Goal: Task Accomplishment & Management: Manage account settings

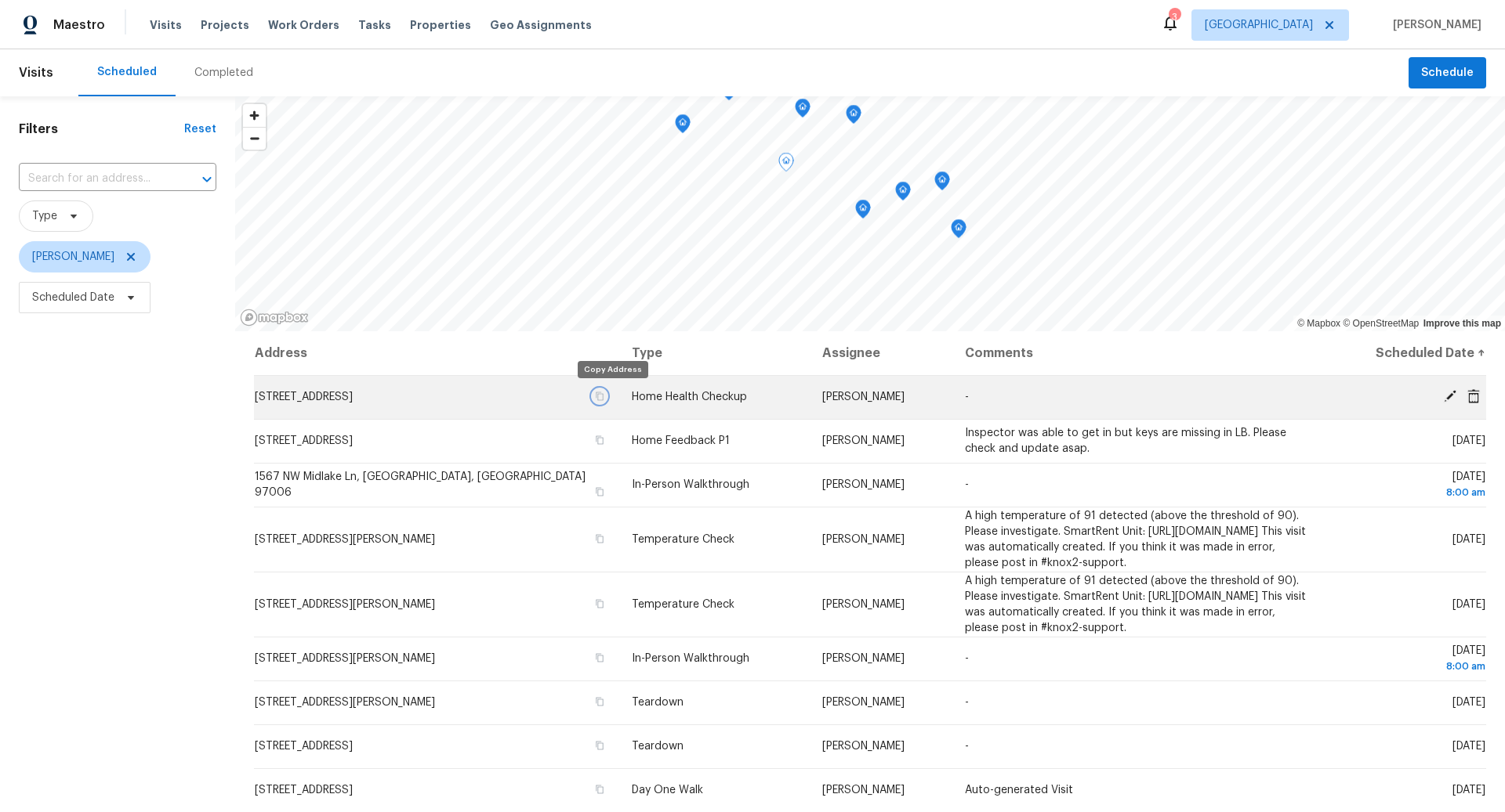
click at [604, 398] on icon "button" at bounding box center [599, 396] width 9 height 9
click at [1446, 397] on icon at bounding box center [1449, 396] width 12 height 12
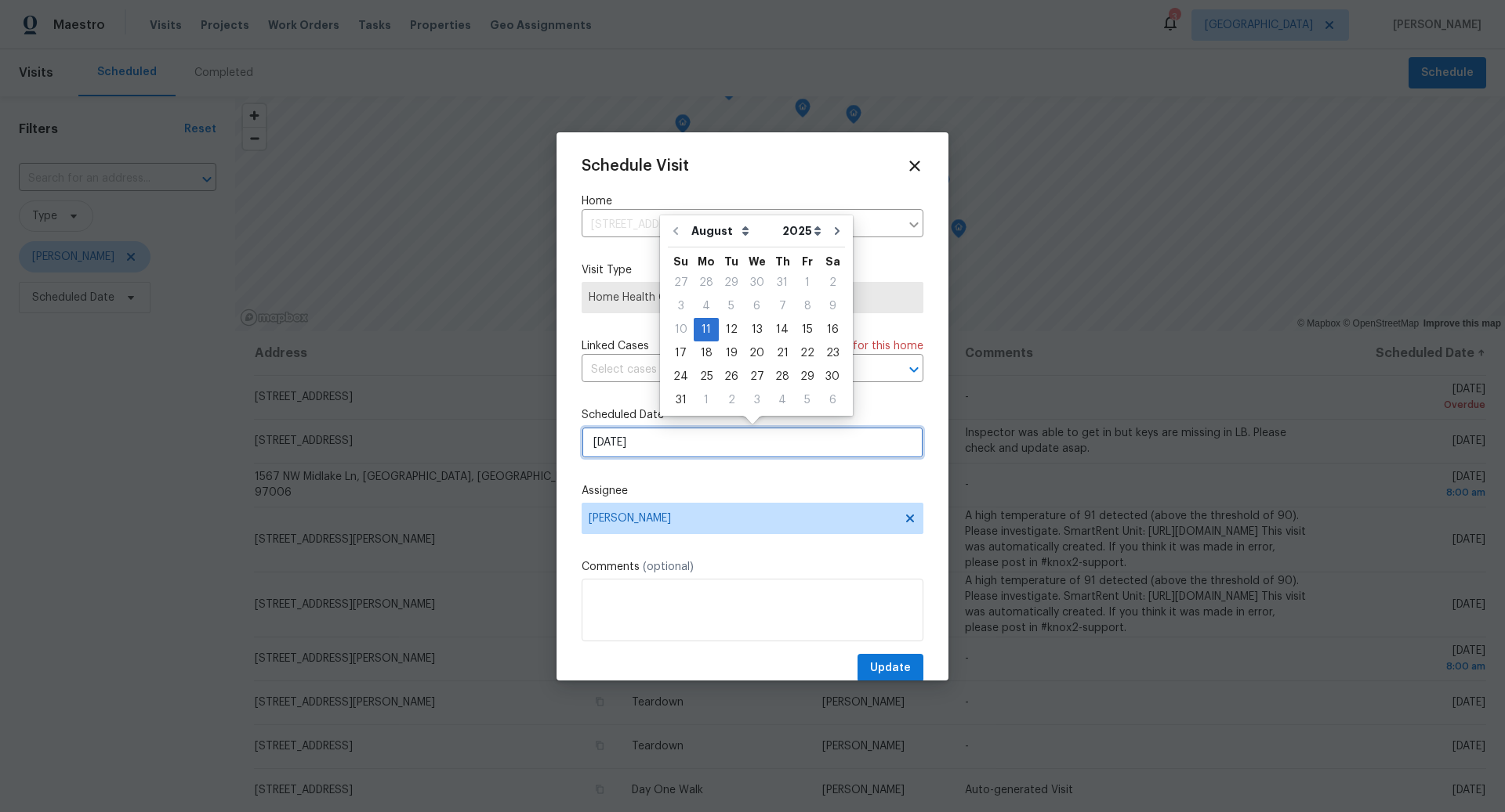
click at [688, 442] on input "8/11/2025" at bounding box center [752, 442] width 342 height 31
click at [727, 333] on div "12" at bounding box center [731, 329] width 25 height 22
type input "8/12/2025"
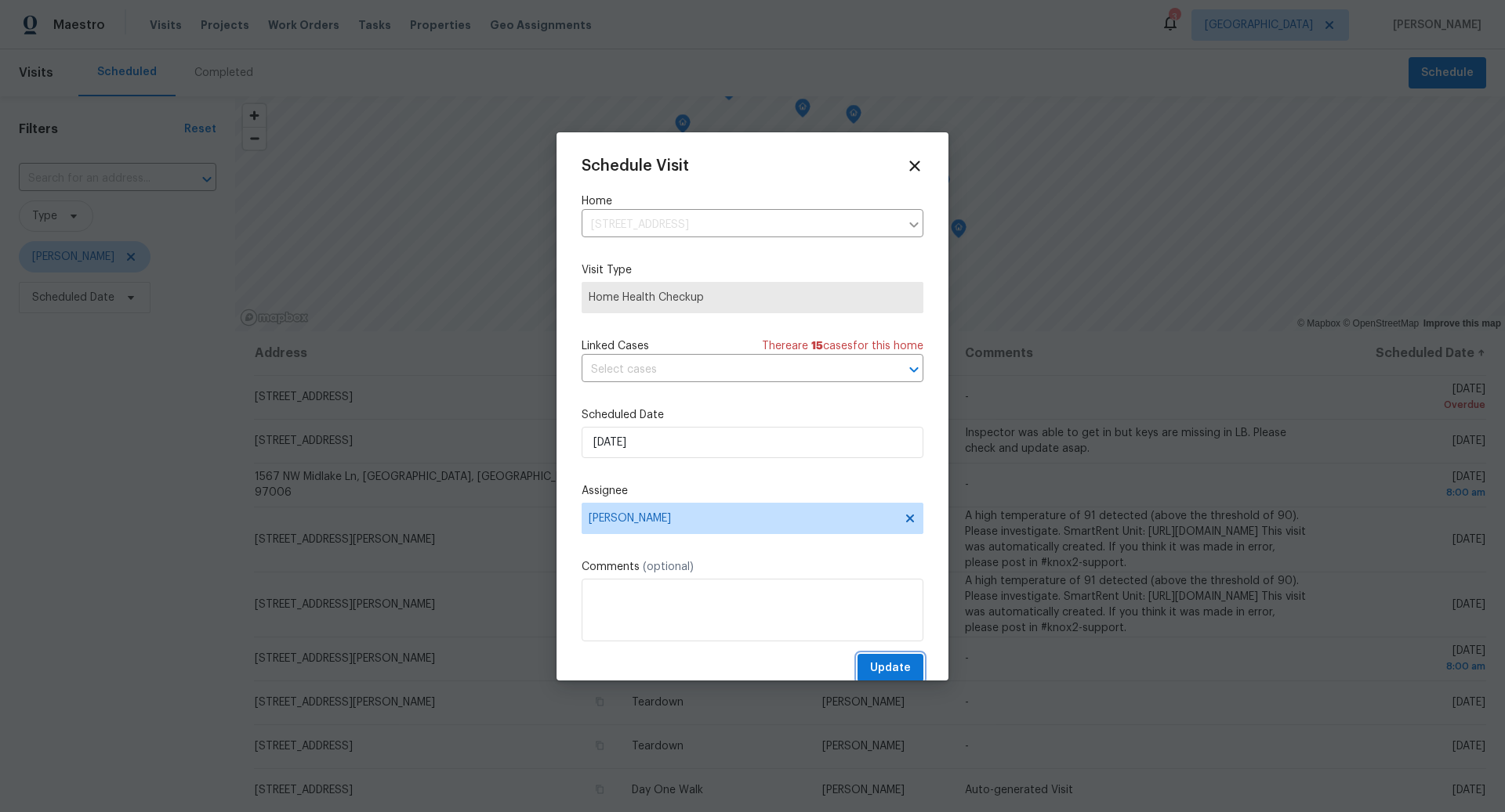
click at [884, 661] on span "Update" at bounding box center [890, 669] width 41 height 20
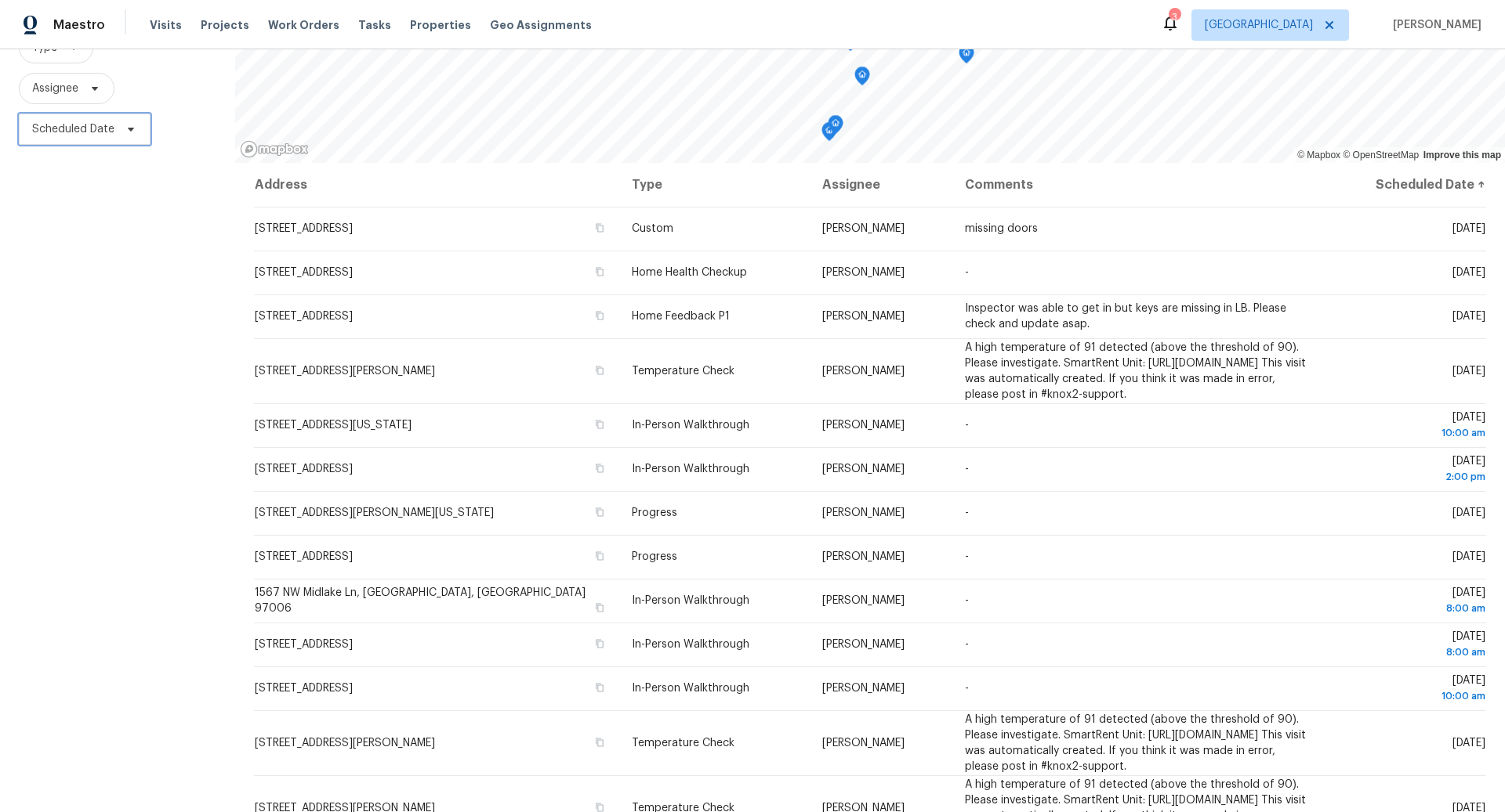
click at [131, 127] on icon at bounding box center [130, 129] width 7 height 4
click at [89, 183] on input "text" at bounding box center [106, 181] width 155 height 31
select select "7"
select select "2025"
select select "8"
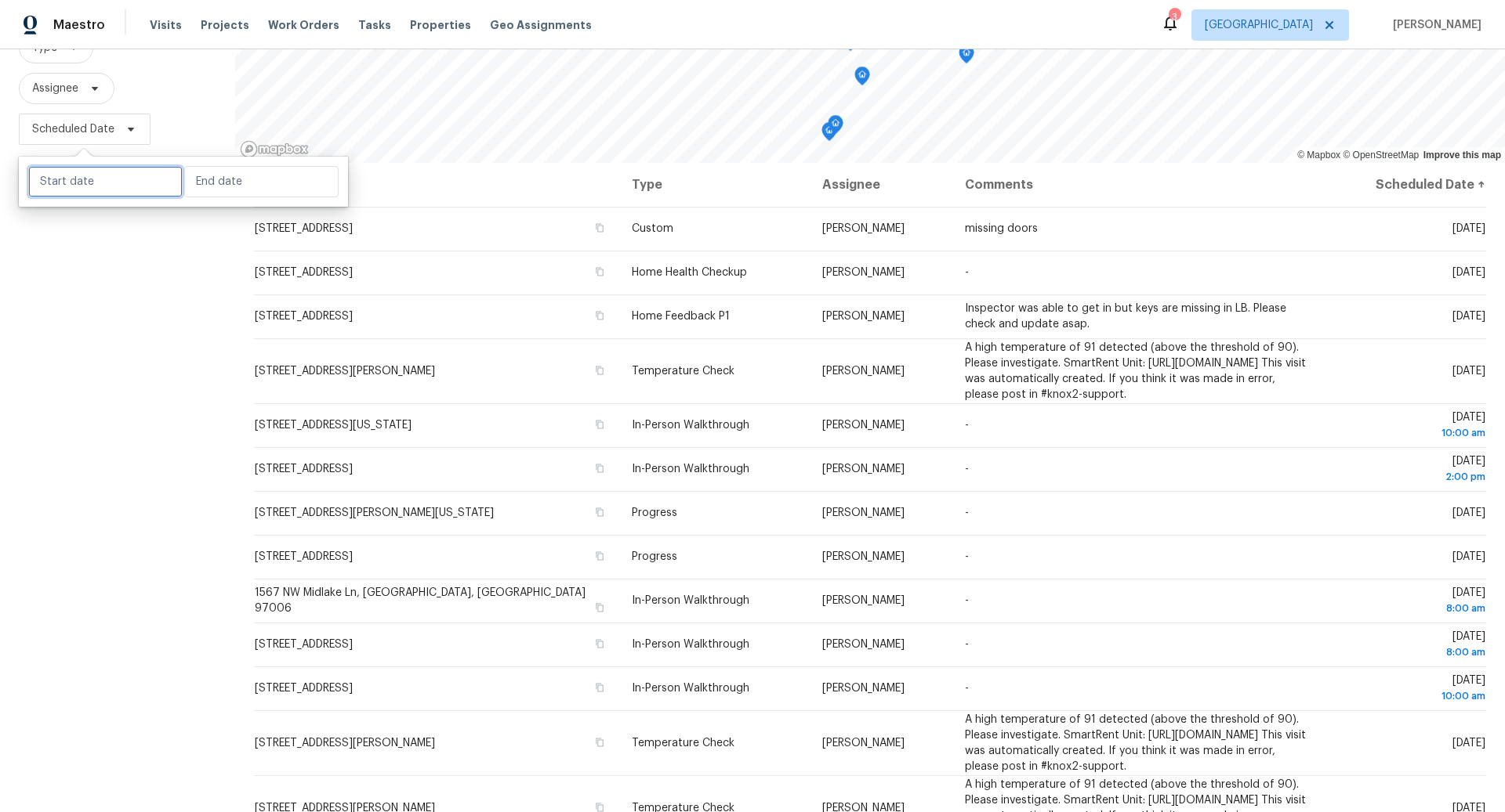
select select "2025"
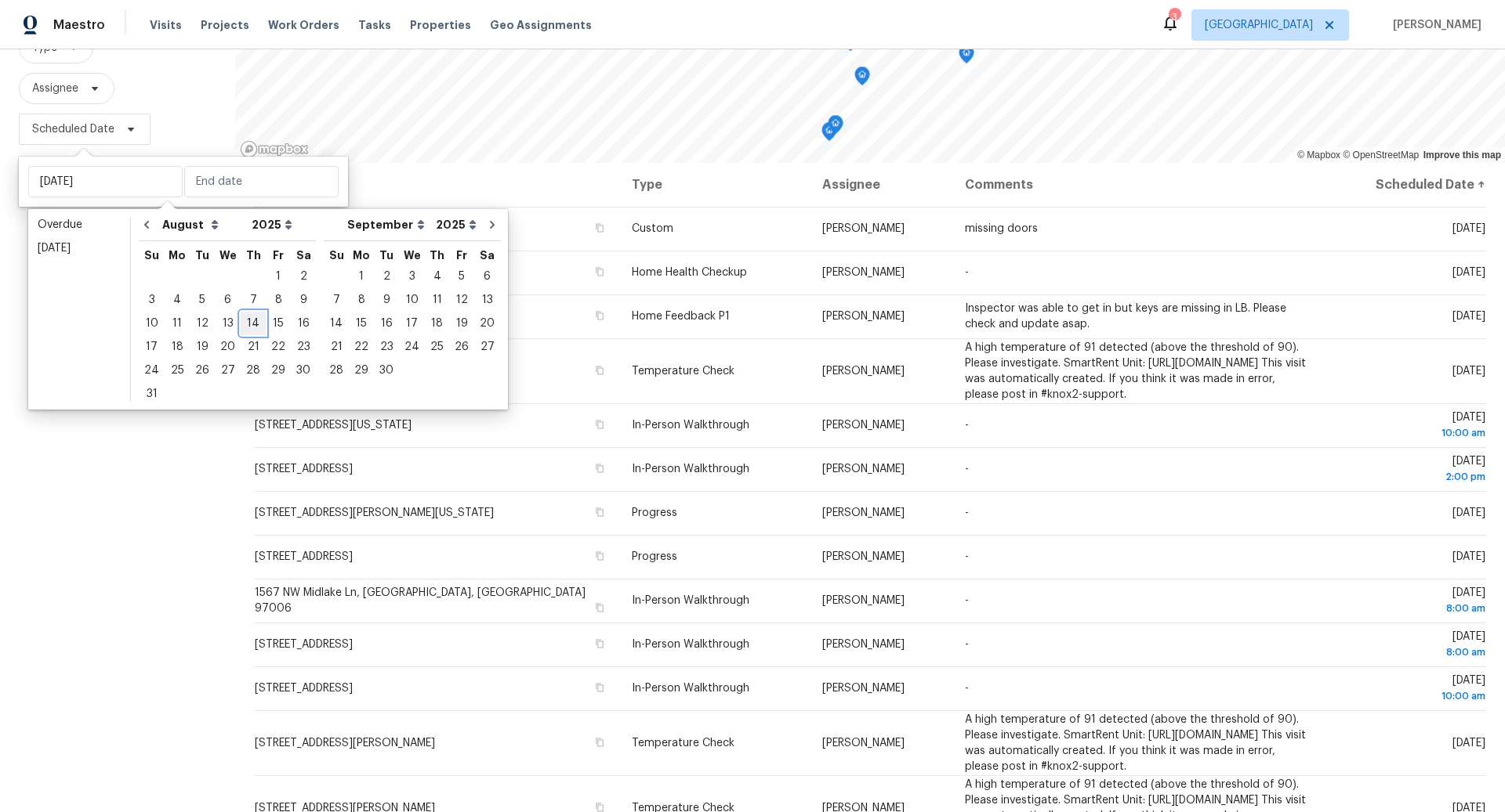
click at [245, 325] on div "14" at bounding box center [253, 323] width 25 height 22
type input "Thu, Aug 14"
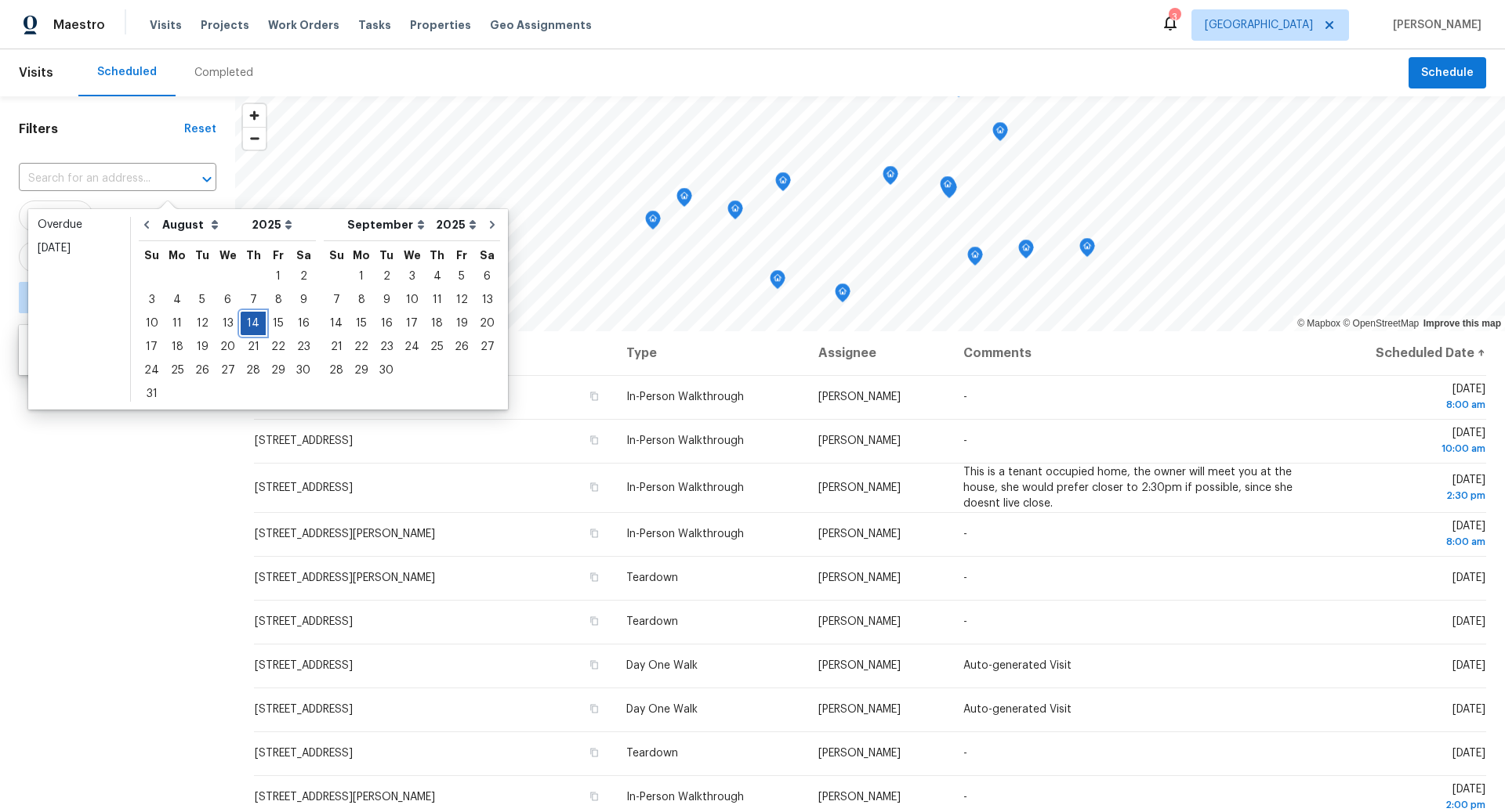
click at [245, 325] on div "14" at bounding box center [253, 323] width 25 height 22
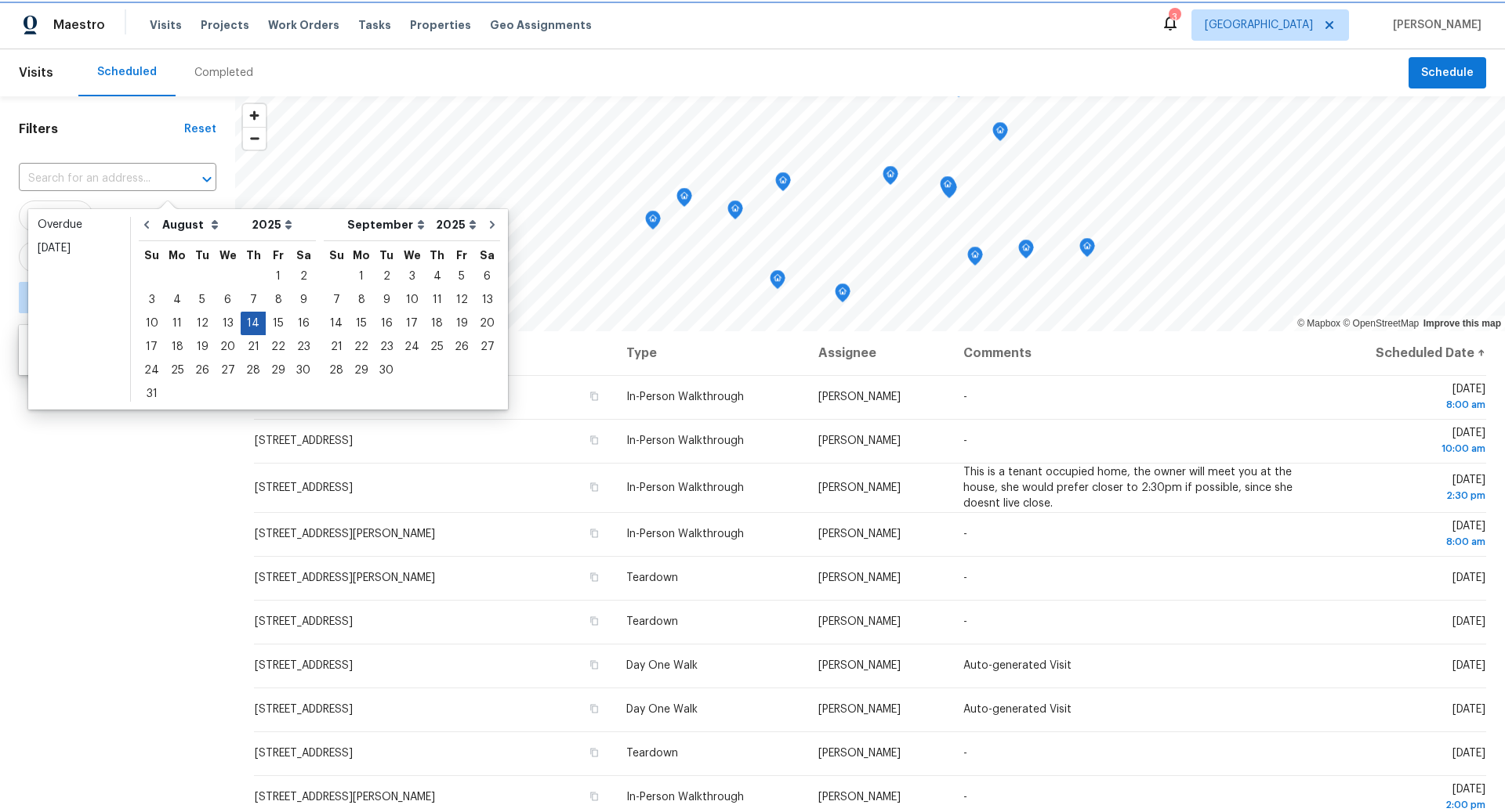
type input "Thu, Aug 14"
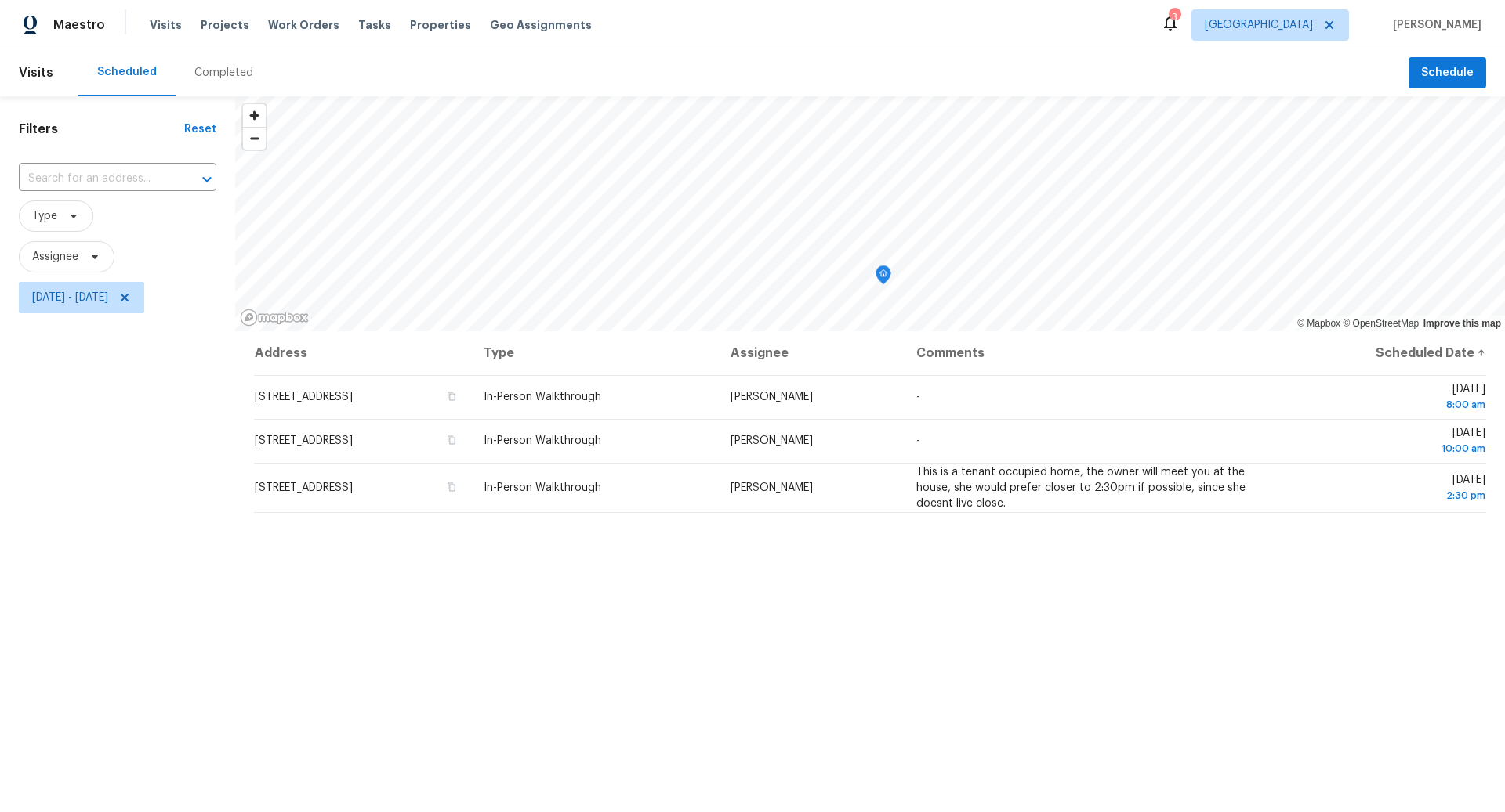
click at [199, 453] on div "Filters Reset ​ Type Assignee Thu, Aug 14 - Thu, Aug 14" at bounding box center [117, 539] width 235 height 886
click at [131, 296] on icon at bounding box center [124, 297] width 12 height 12
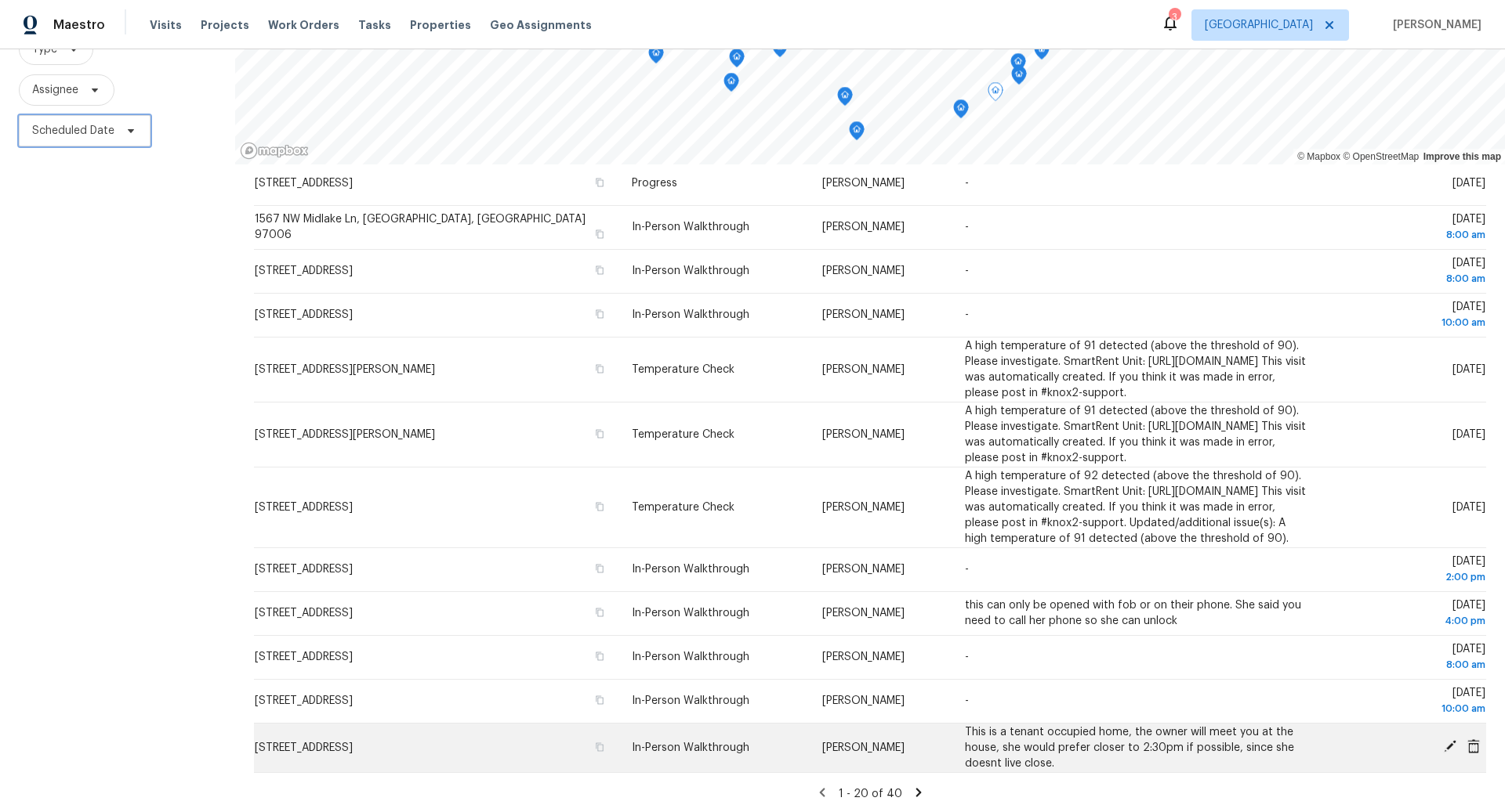
scroll to position [169, 0]
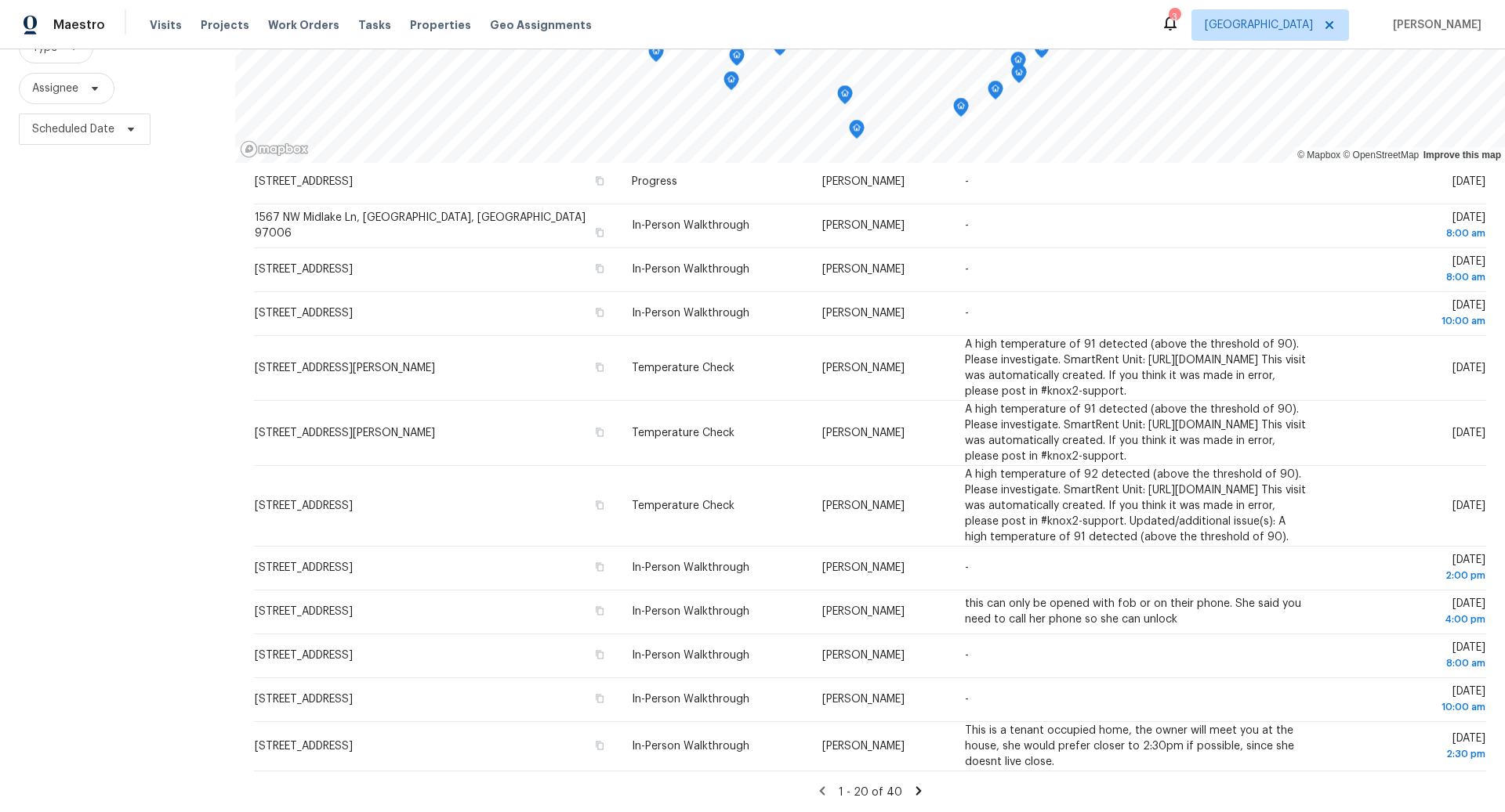
click at [913, 790] on icon at bounding box center [918, 790] width 14 height 14
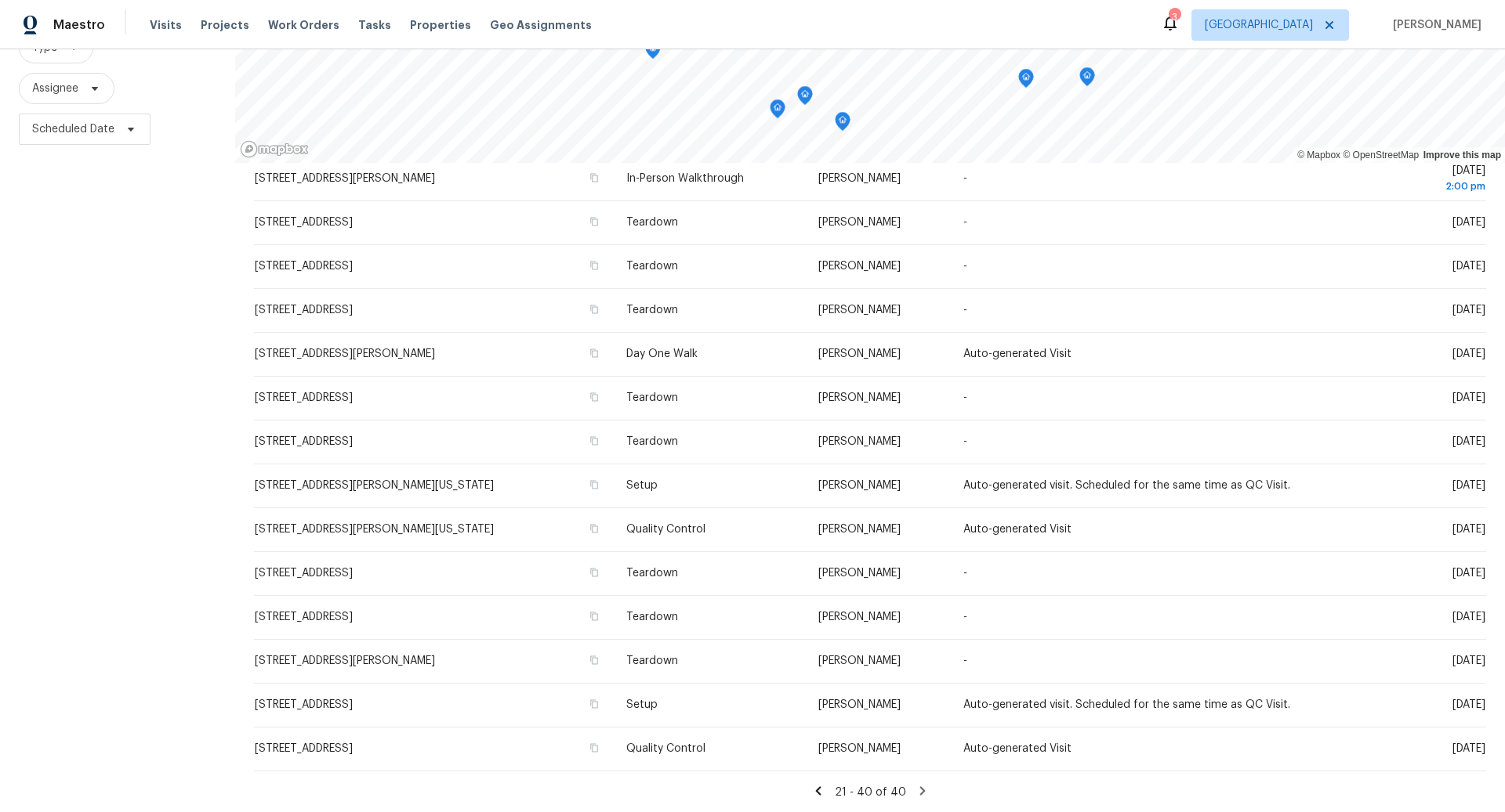
click at [820, 790] on icon at bounding box center [818, 790] width 6 height 8
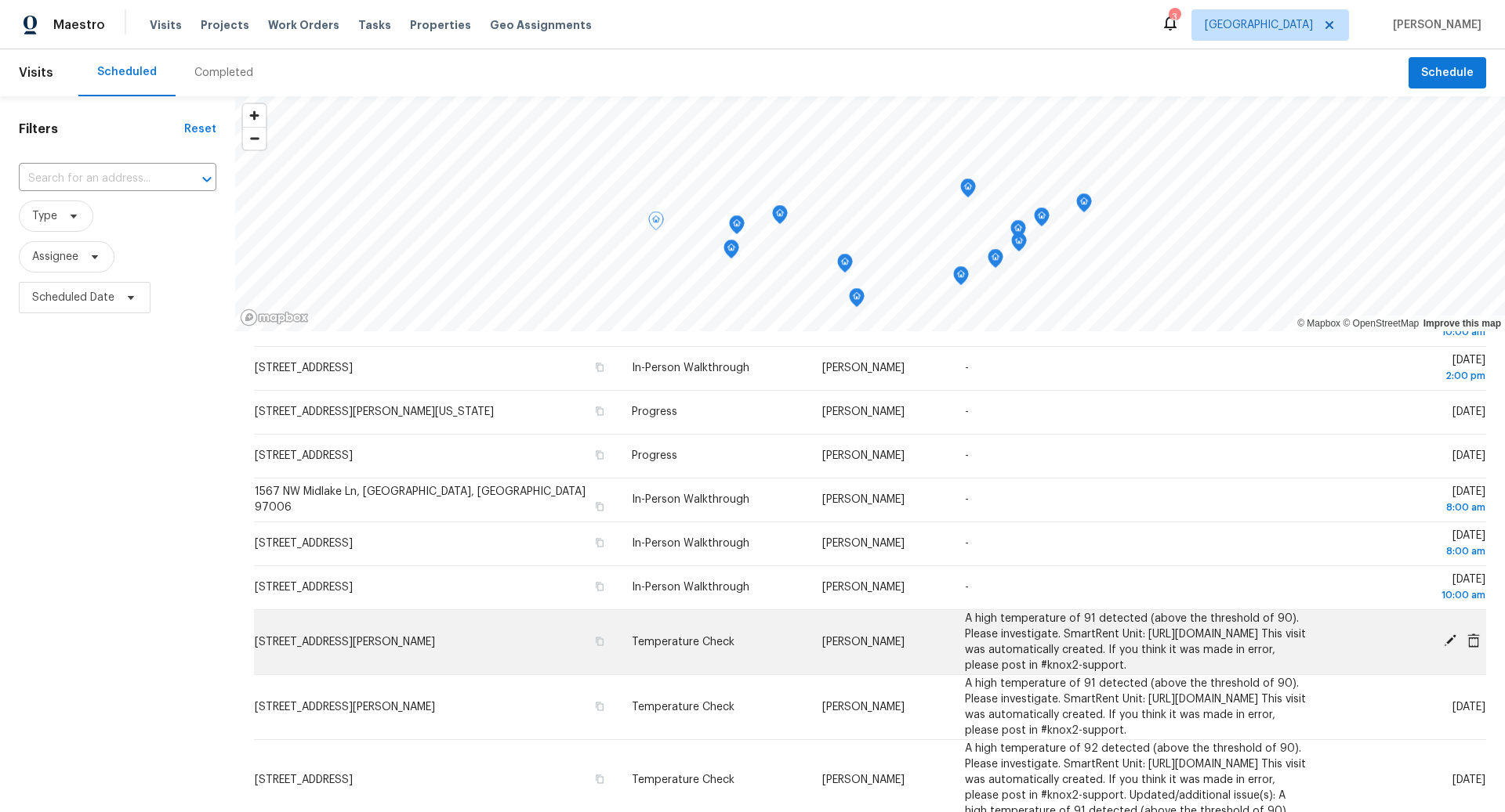
scroll to position [0, 0]
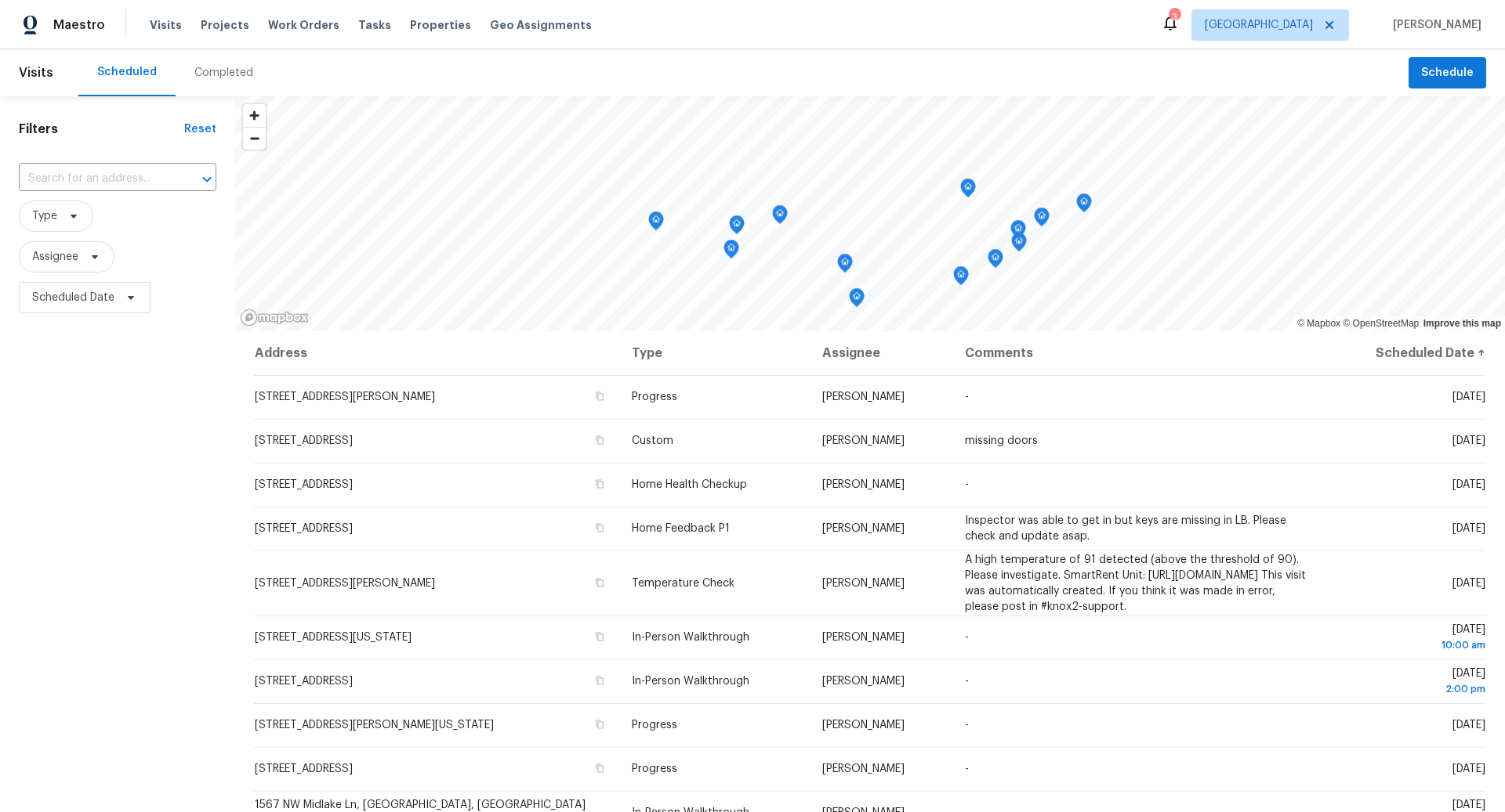
click at [961, 281] on icon "Map marker" at bounding box center [961, 275] width 14 height 18
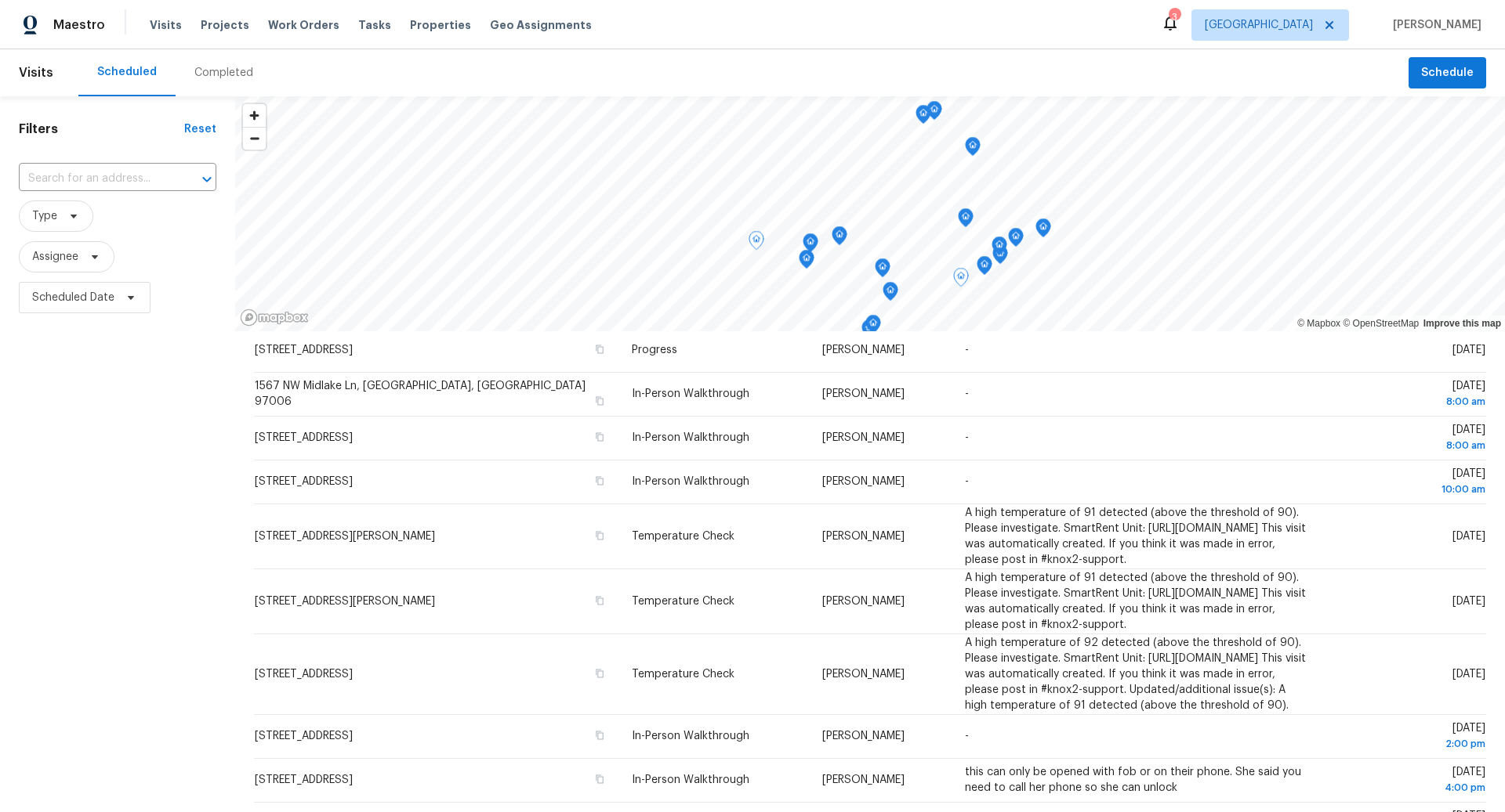
scroll to position [480, 0]
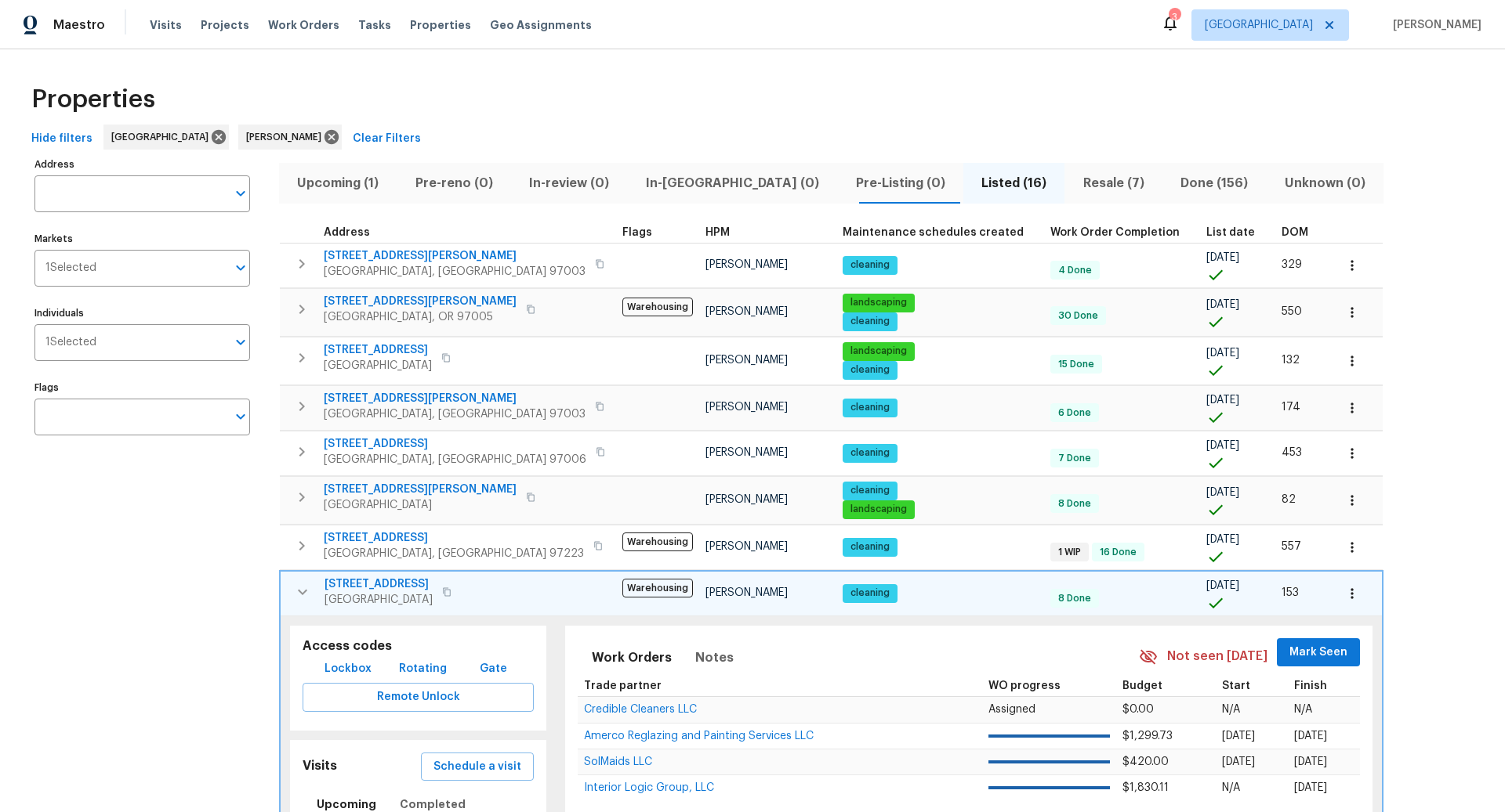
scroll to position [445, 0]
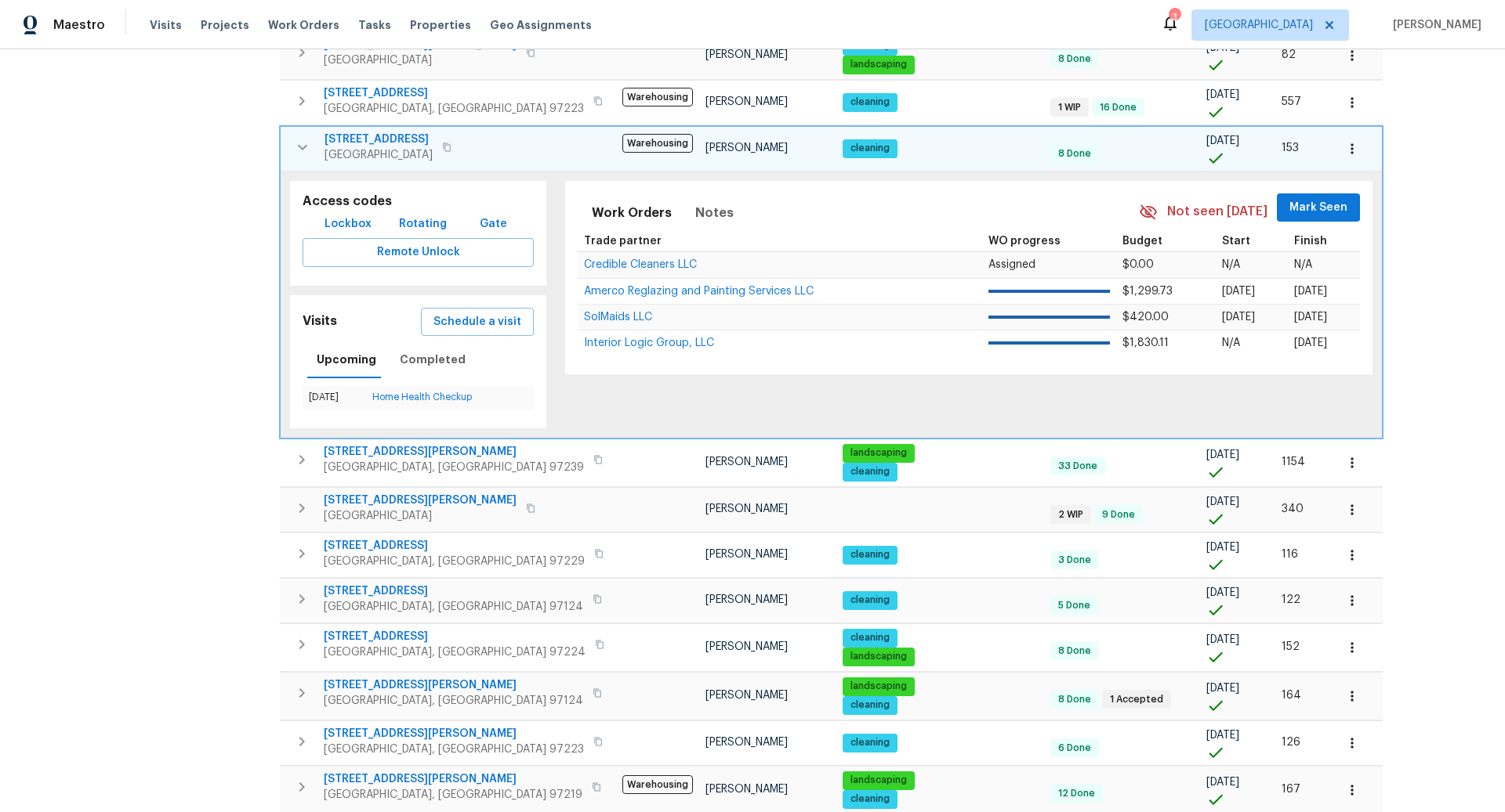
click at [231, 354] on div "Address Address Markets 1 Selected Markets Individuals 1 Selected Individuals F…" at bounding box center [152, 281] width 235 height 1145
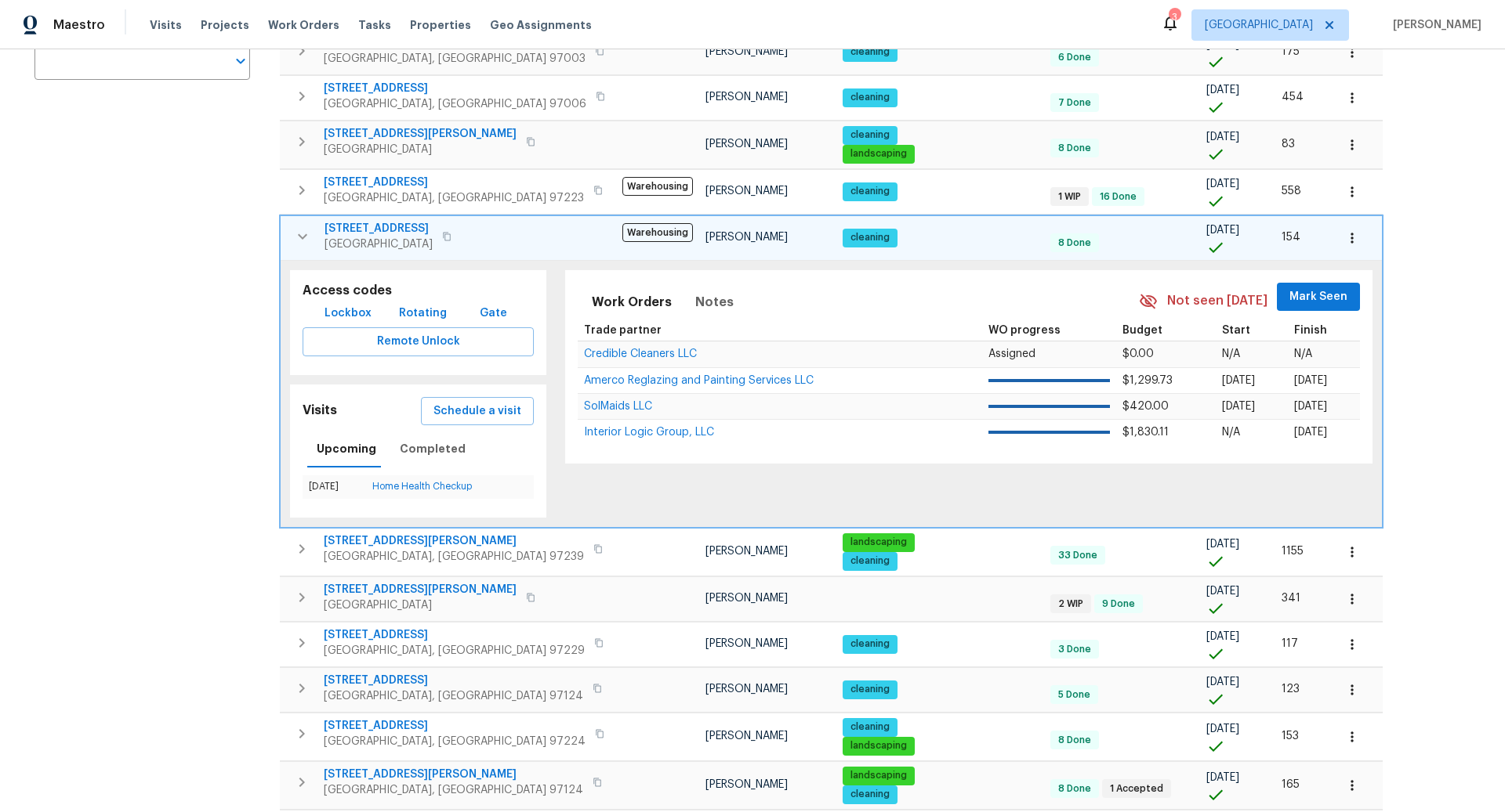
scroll to position [501, 0]
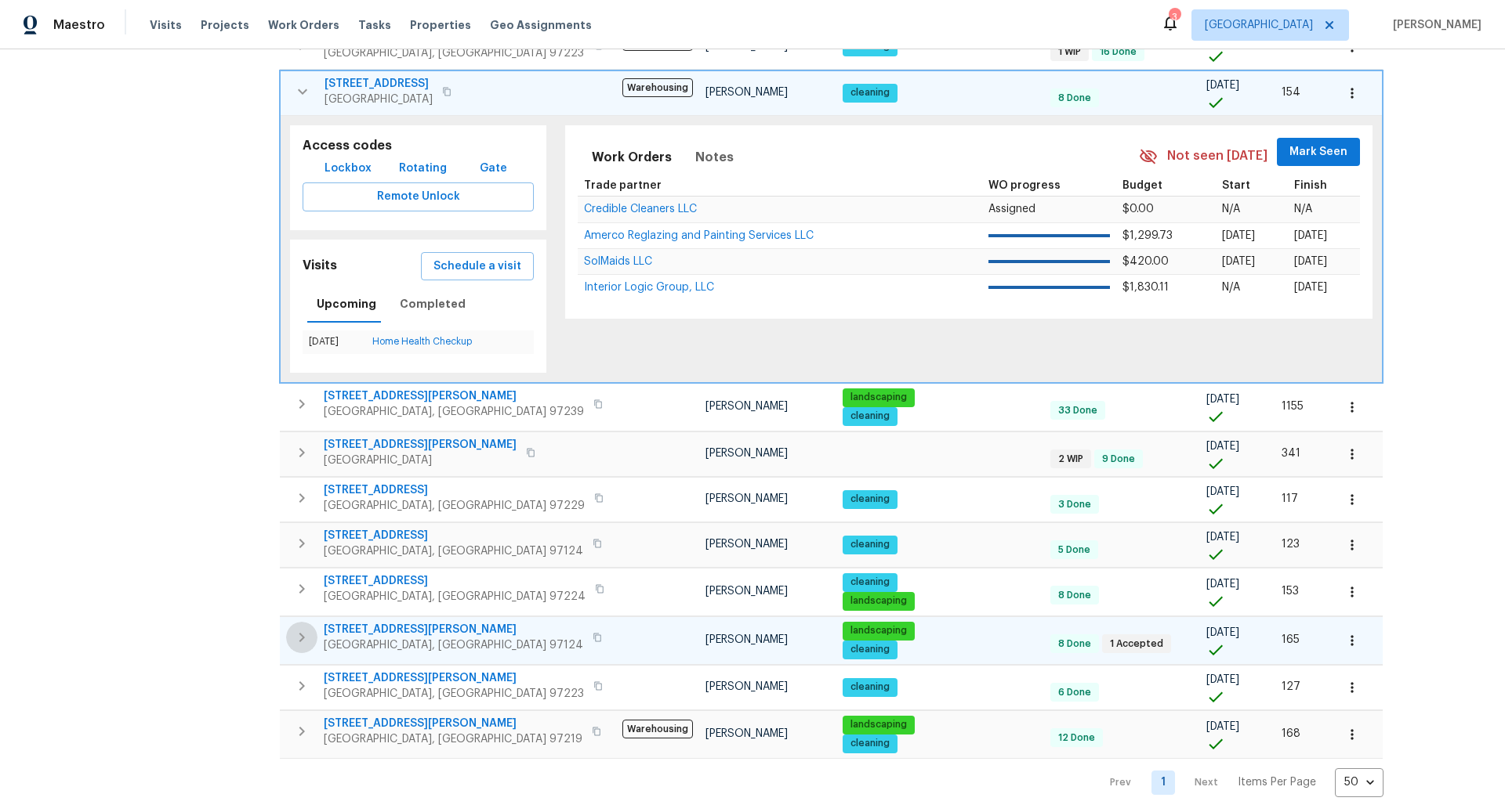
click at [305, 628] on icon "button" at bounding box center [302, 638] width 19 height 19
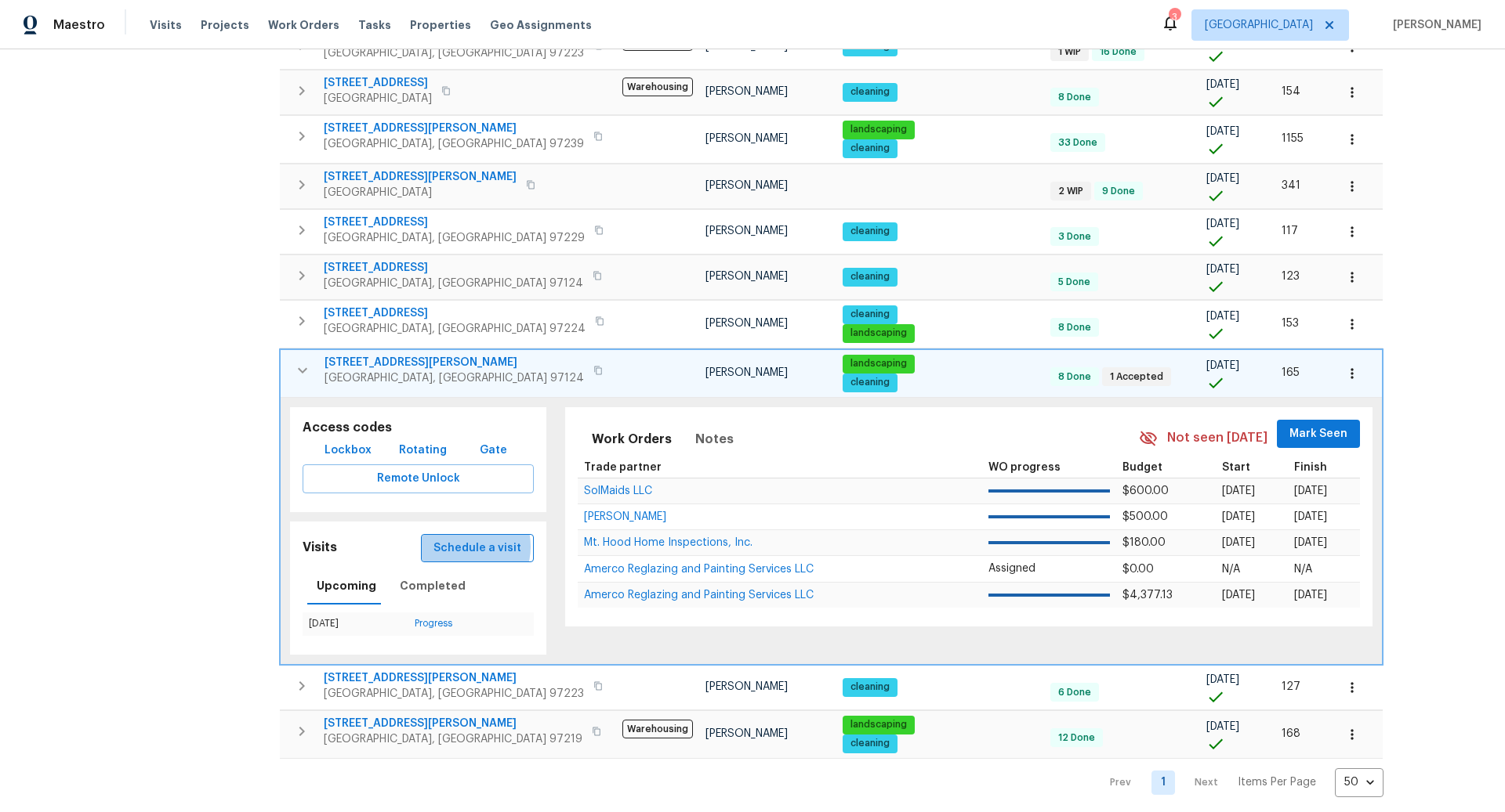
click at [445, 539] on span "Schedule a visit" at bounding box center [477, 548] width 88 height 20
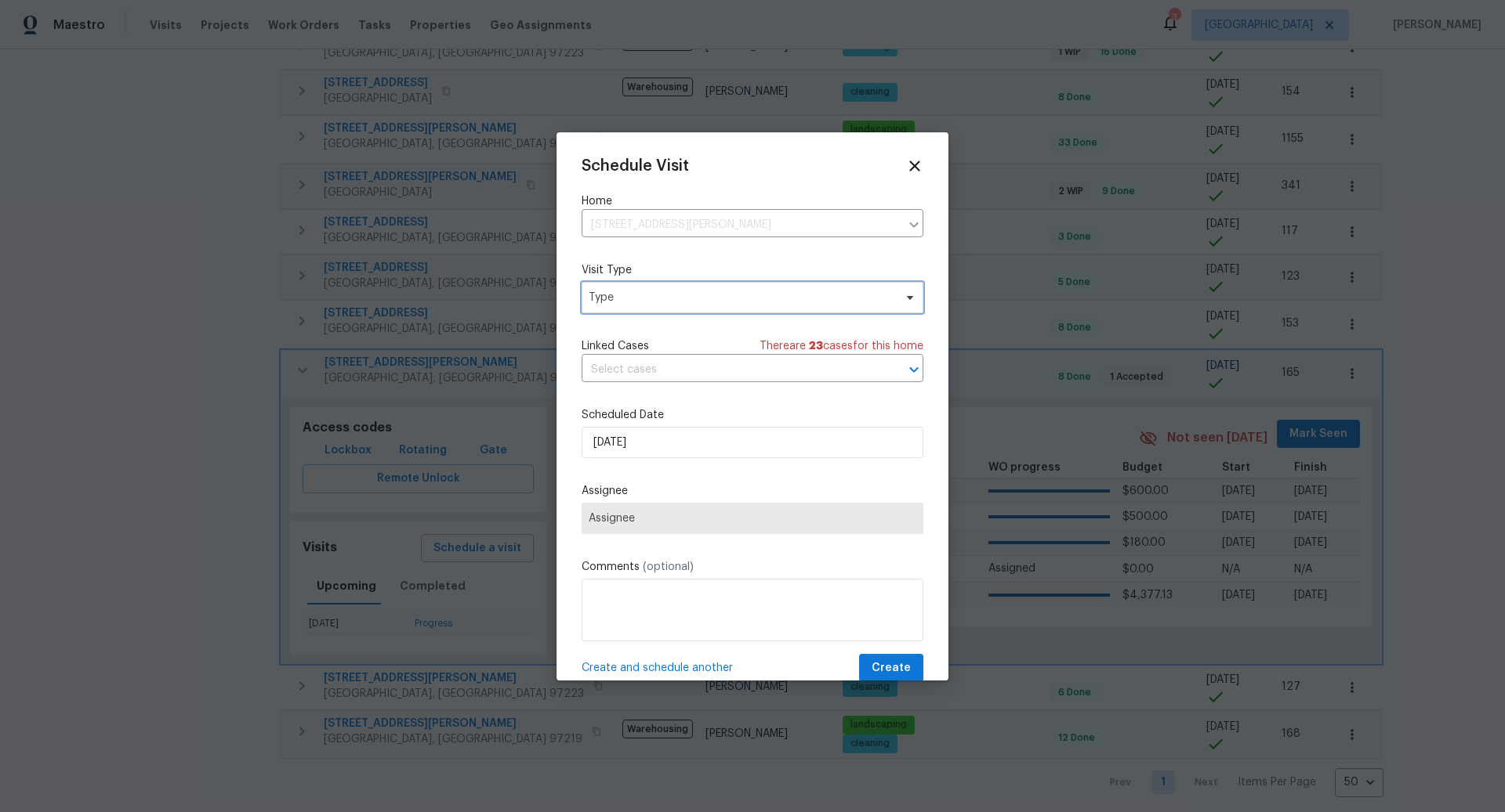
click at [699, 296] on span "Type" at bounding box center [741, 297] width 305 height 16
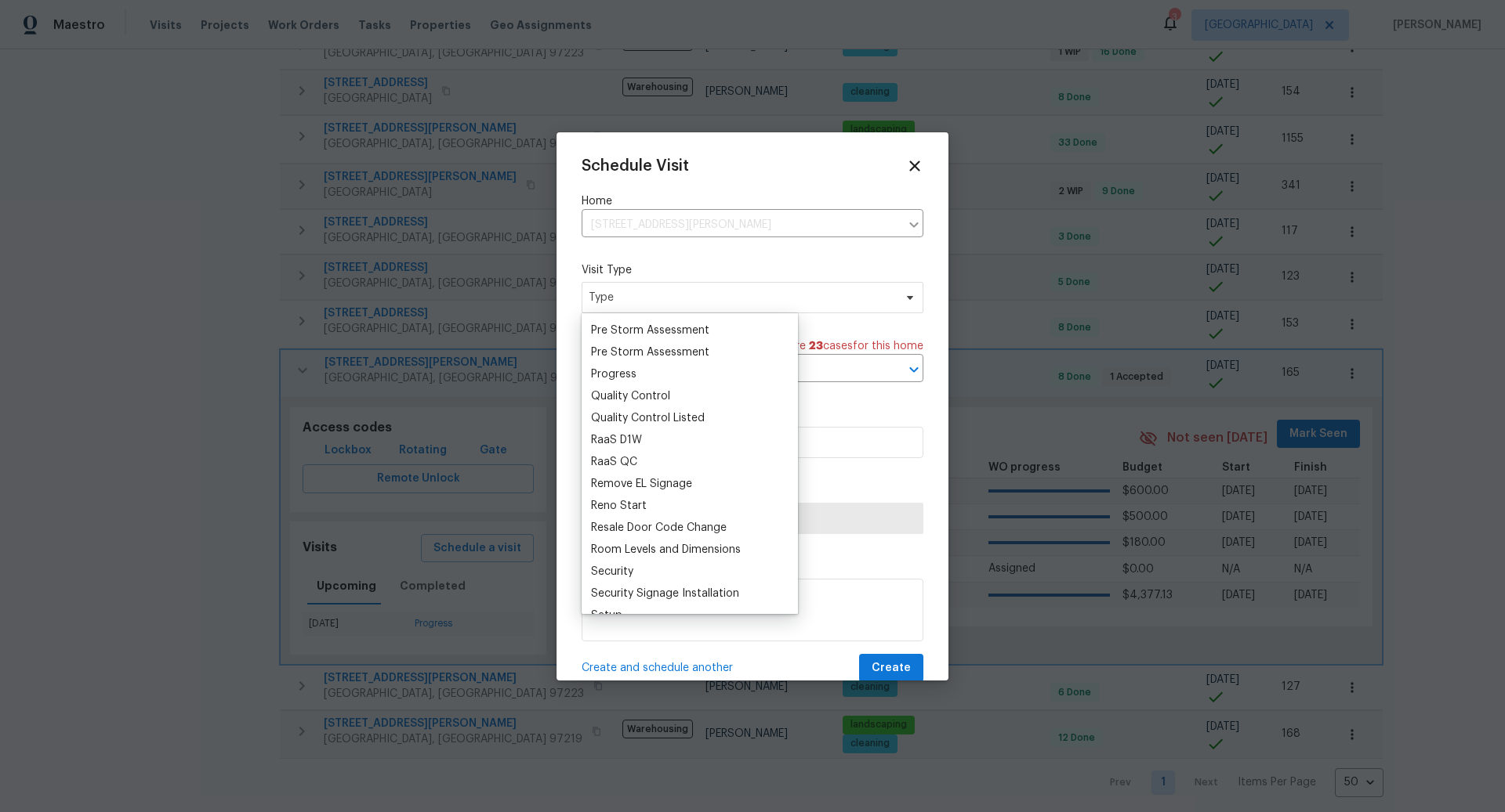
scroll to position [1021, 0]
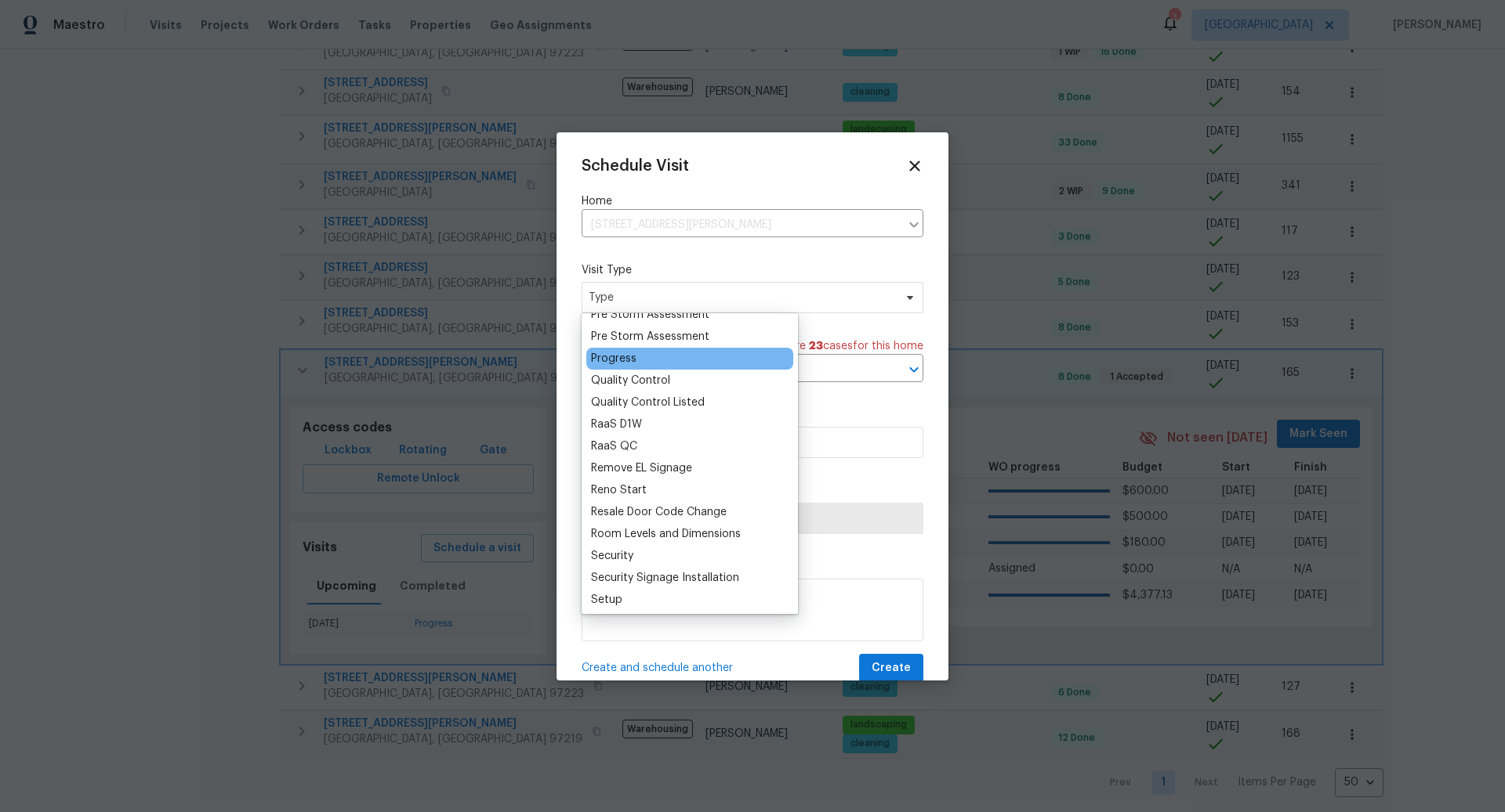
click at [622, 358] on div "Progress" at bounding box center [613, 358] width 45 height 16
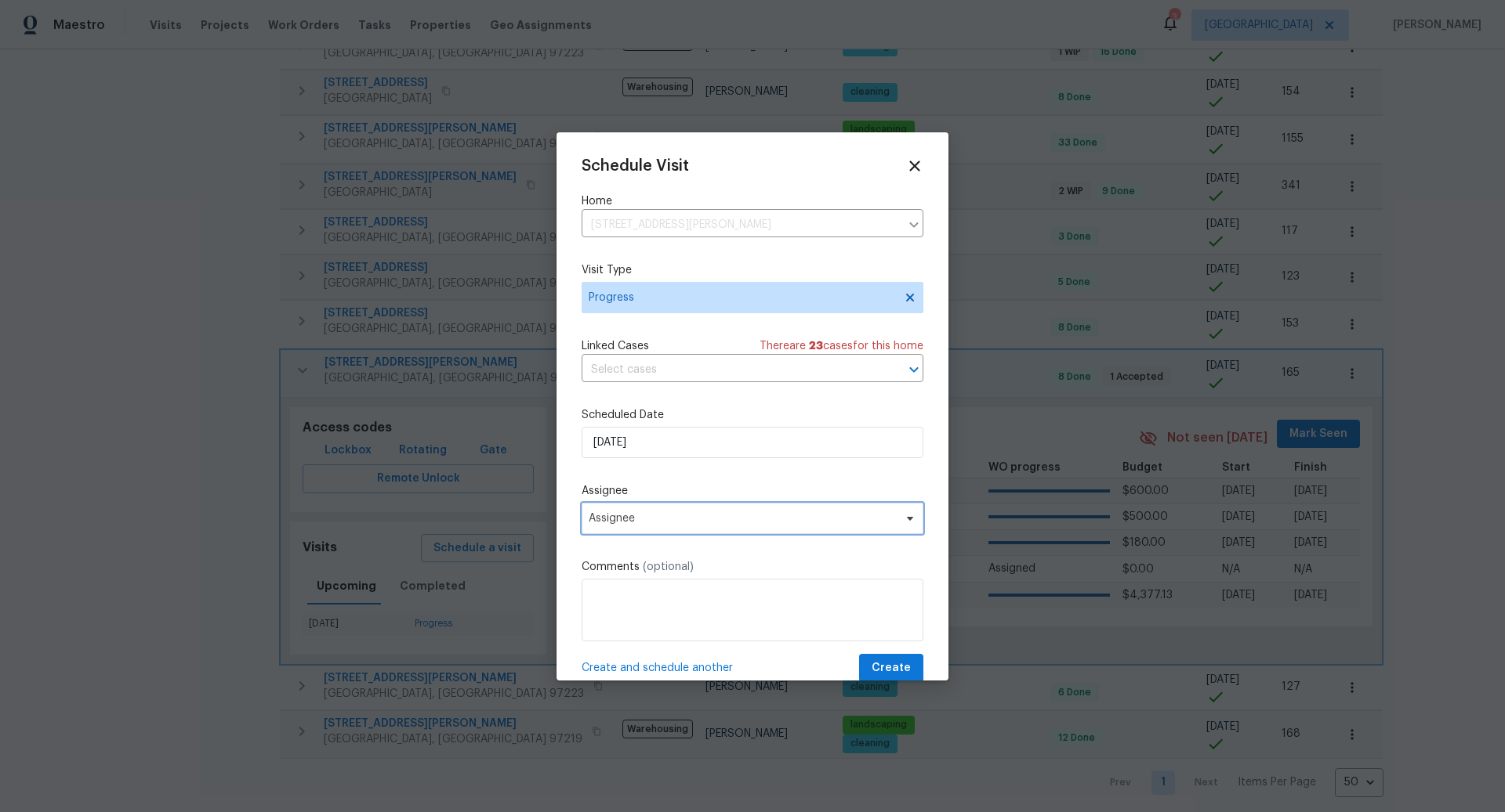
click at [690, 522] on span "Assignee" at bounding box center [743, 518] width 308 height 12
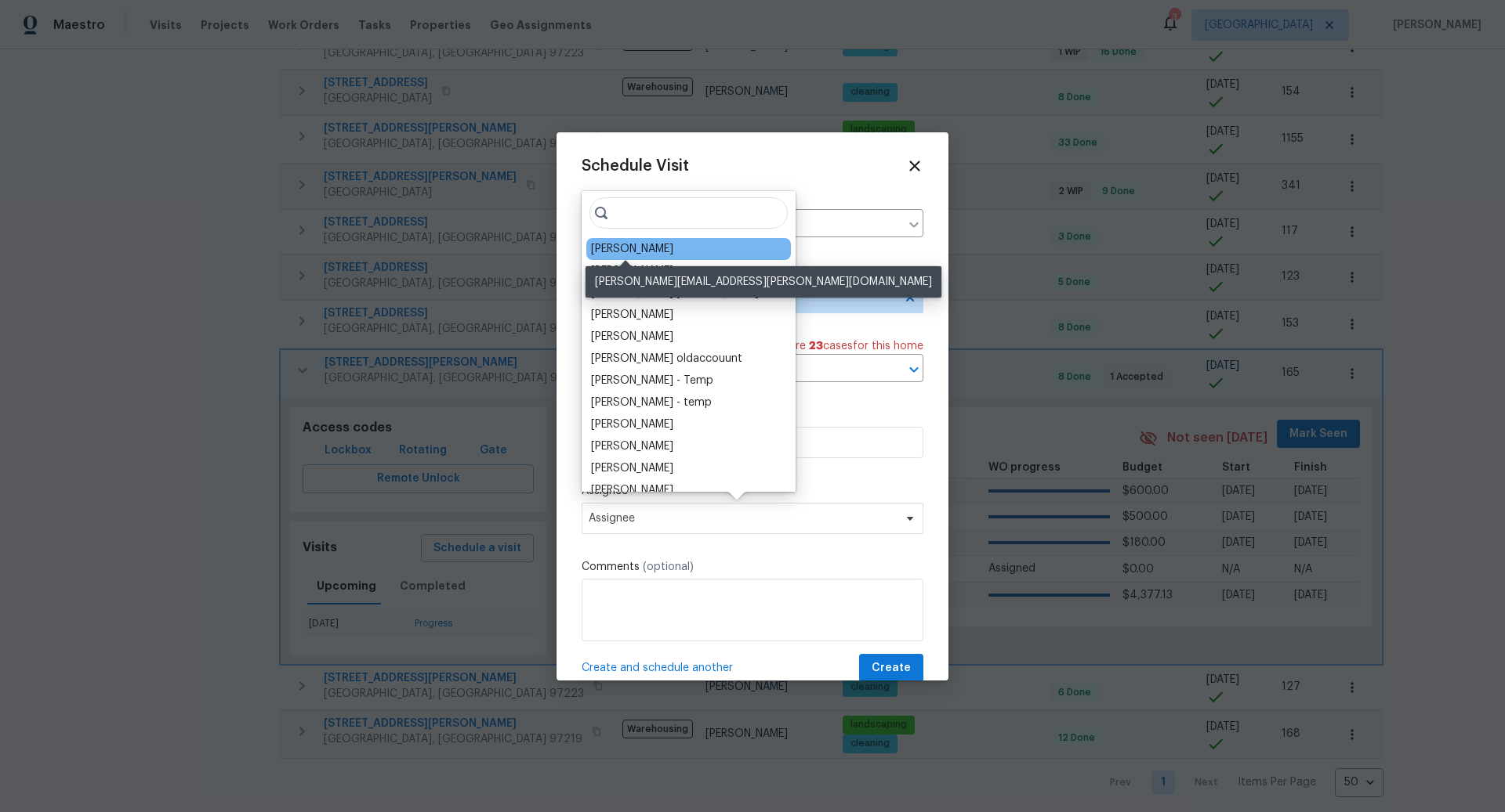
click at [620, 249] on div "[PERSON_NAME]" at bounding box center [631, 249] width 82 height 16
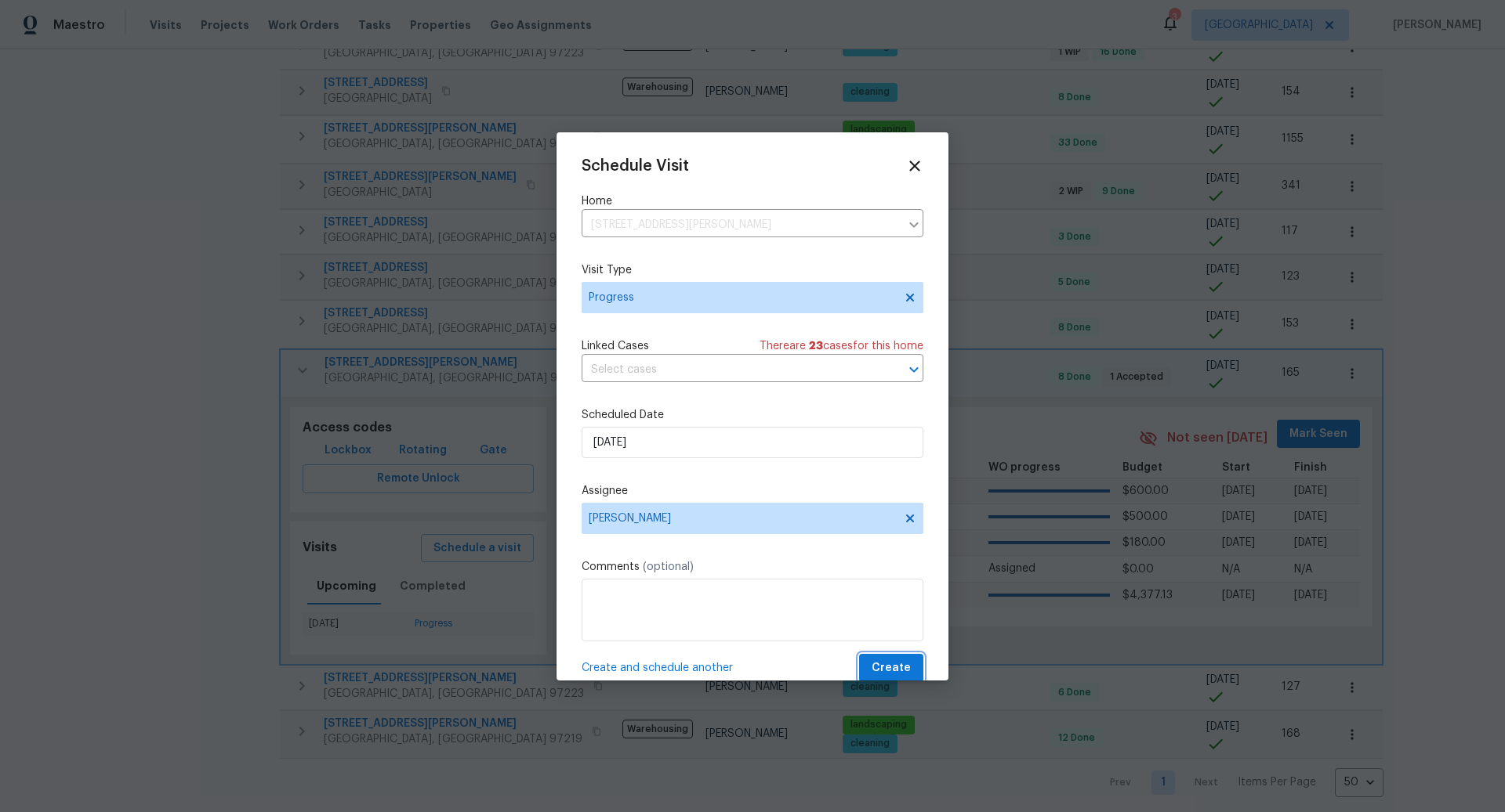
click at [893, 663] on span "Create" at bounding box center [892, 669] width 40 height 20
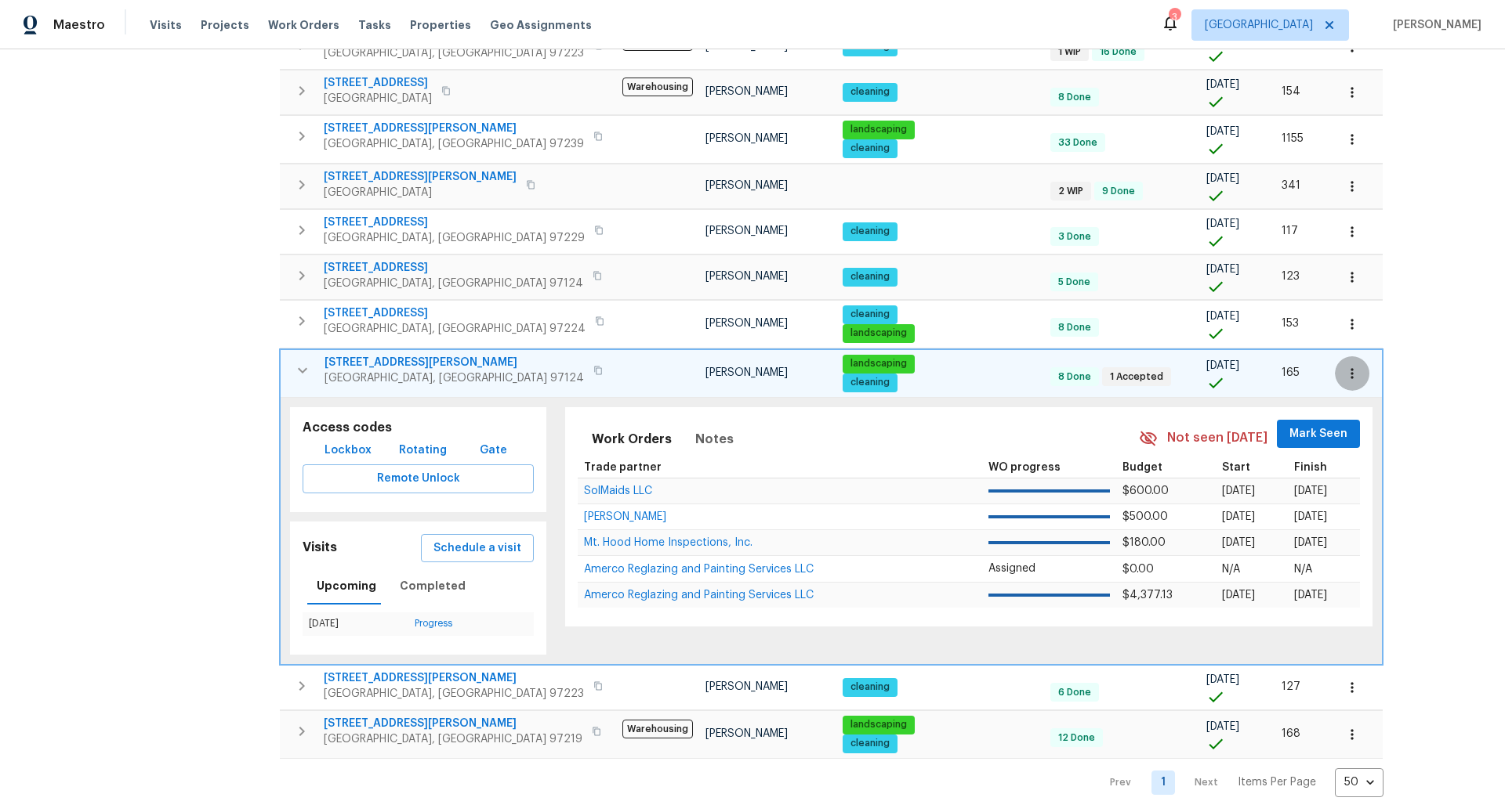
click at [1344, 366] on icon "button" at bounding box center [1351, 373] width 16 height 16
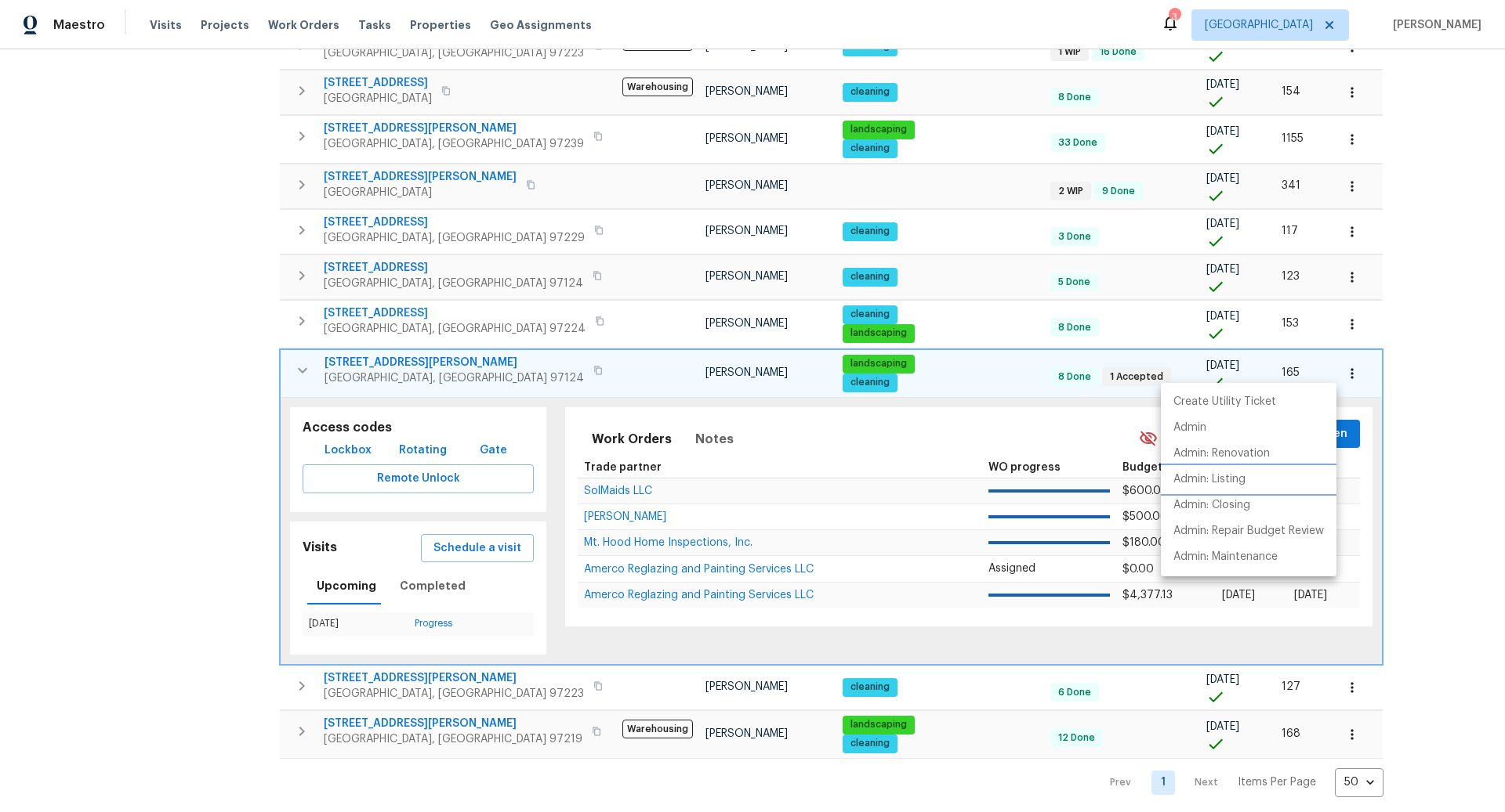
click at [1211, 472] on p "Admin: Listing" at bounding box center [1209, 479] width 72 height 16
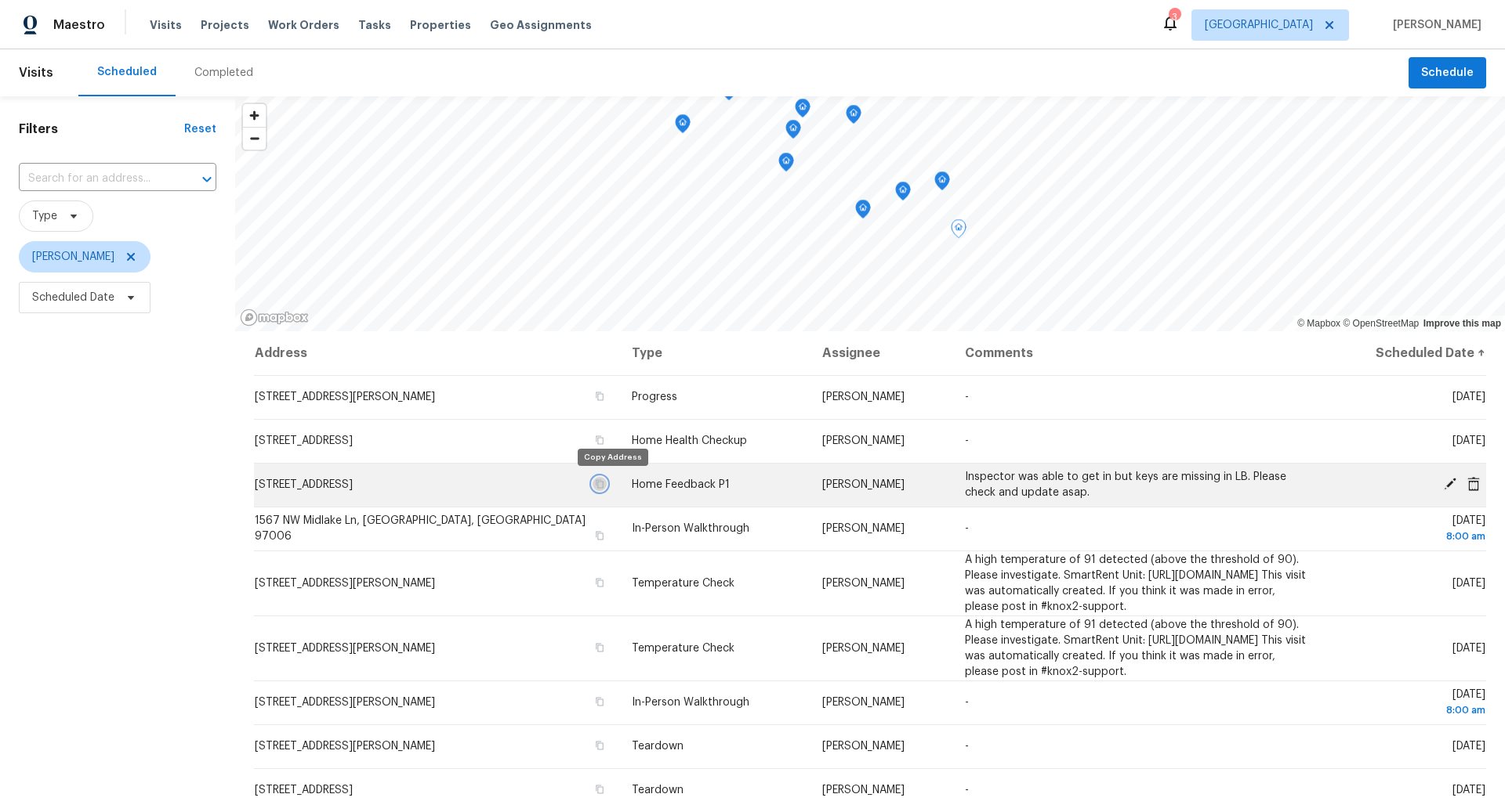
click at [607, 489] on button "button" at bounding box center [599, 484] width 14 height 14
click at [607, 483] on button "button" at bounding box center [599, 484] width 14 height 14
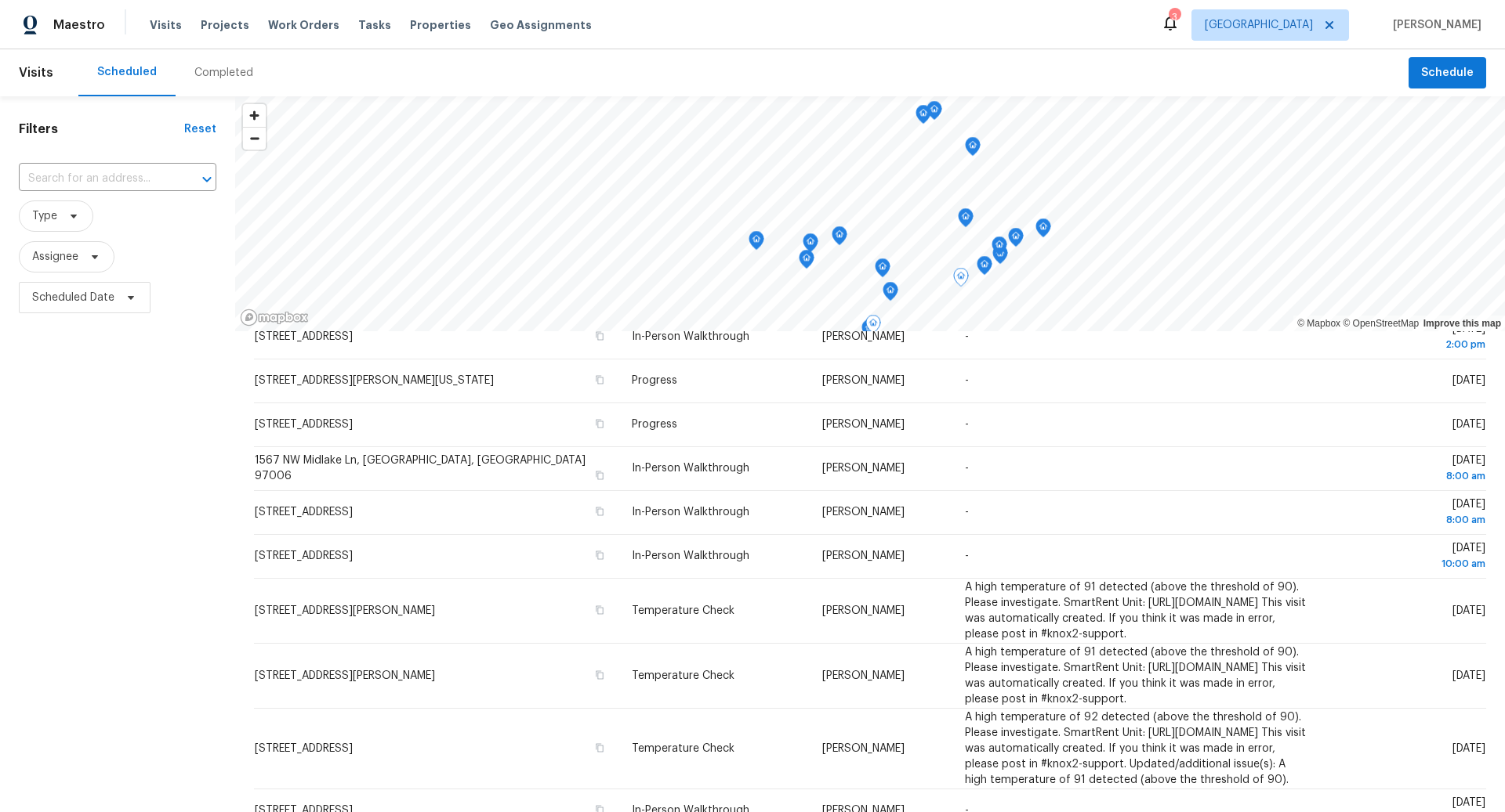
scroll to position [348, 0]
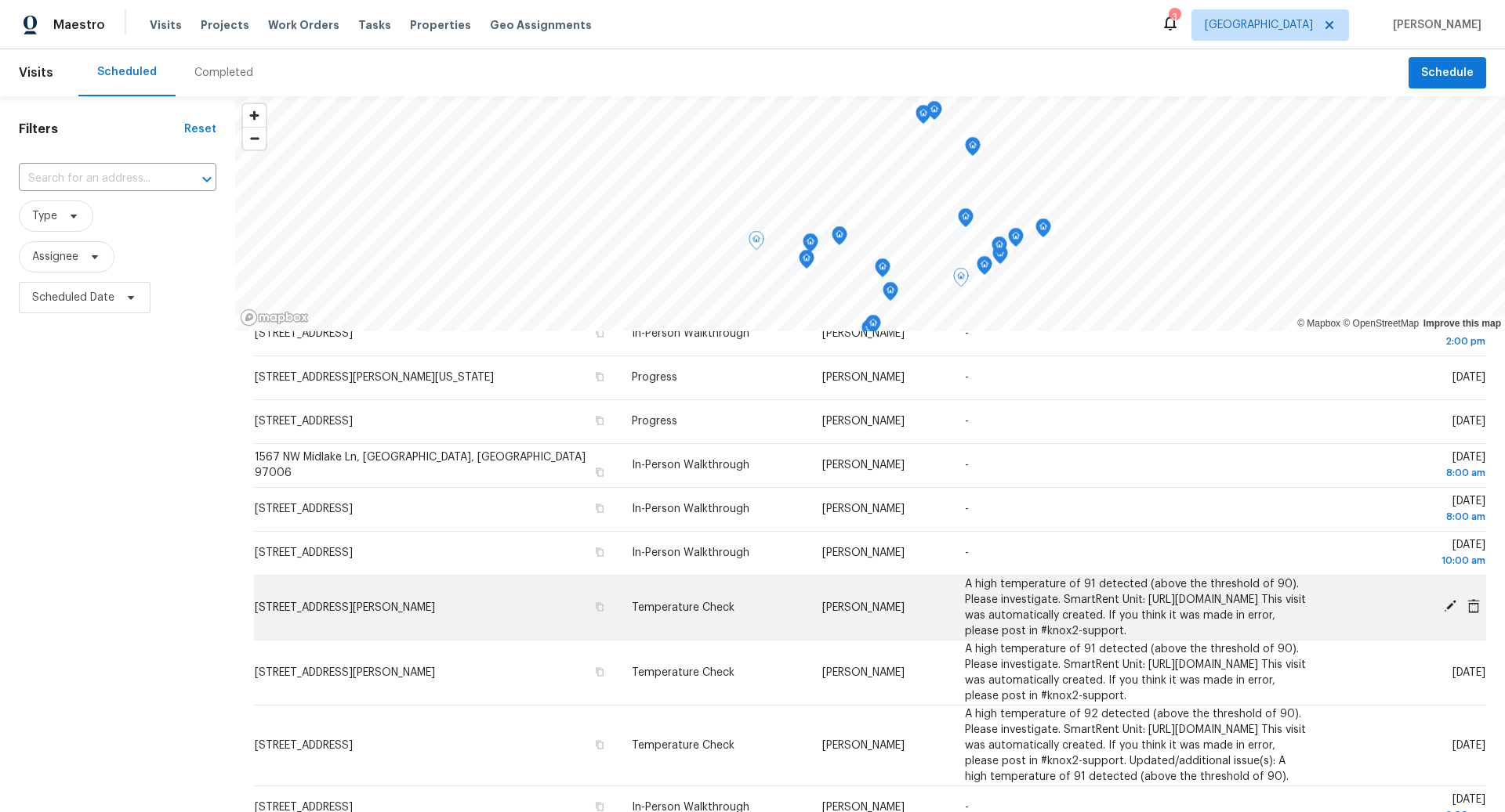
click at [1448, 613] on icon at bounding box center [1449, 605] width 12 height 12
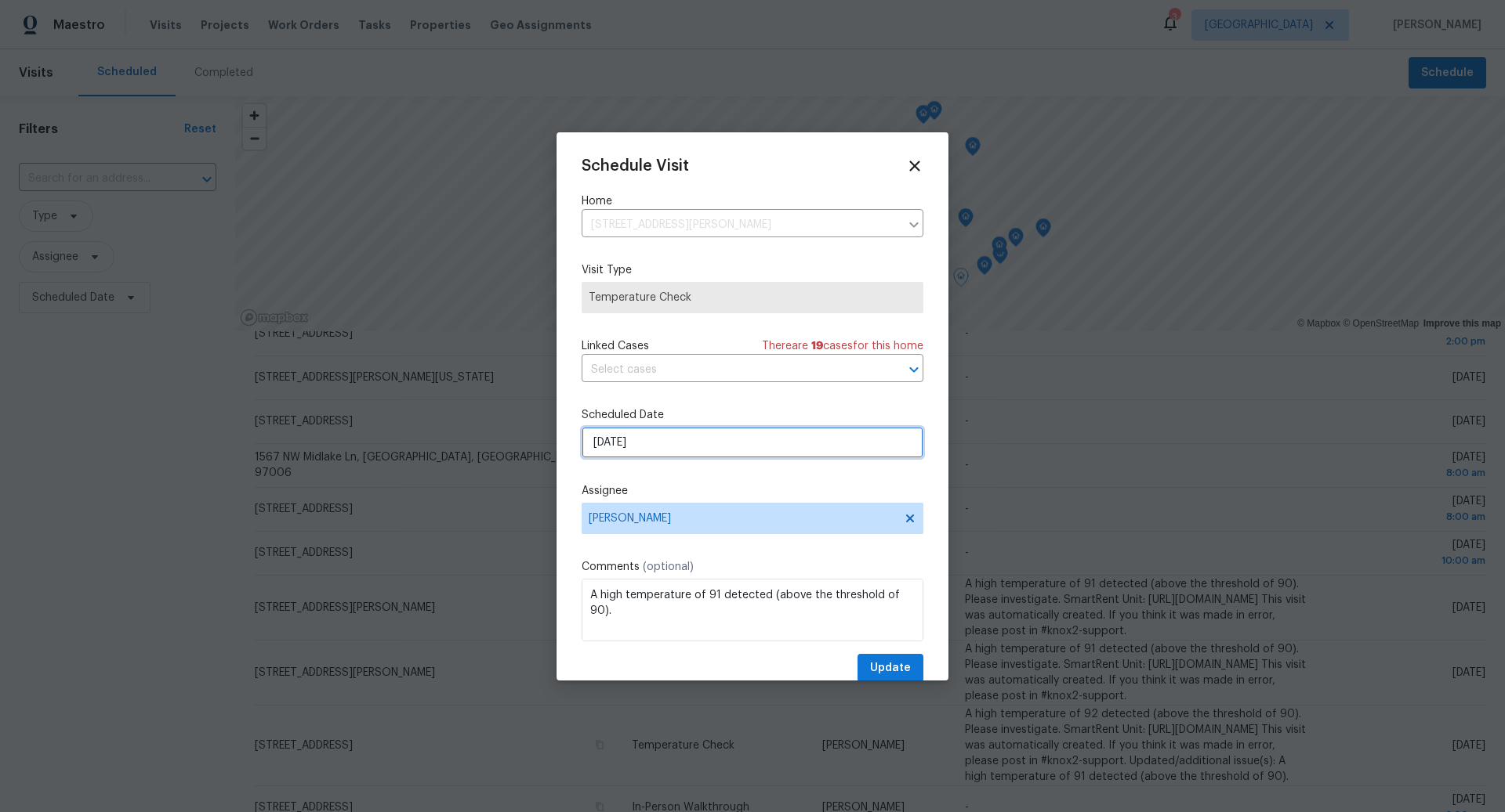
click at [682, 447] on input "8/13/2025" at bounding box center [752, 442] width 342 height 31
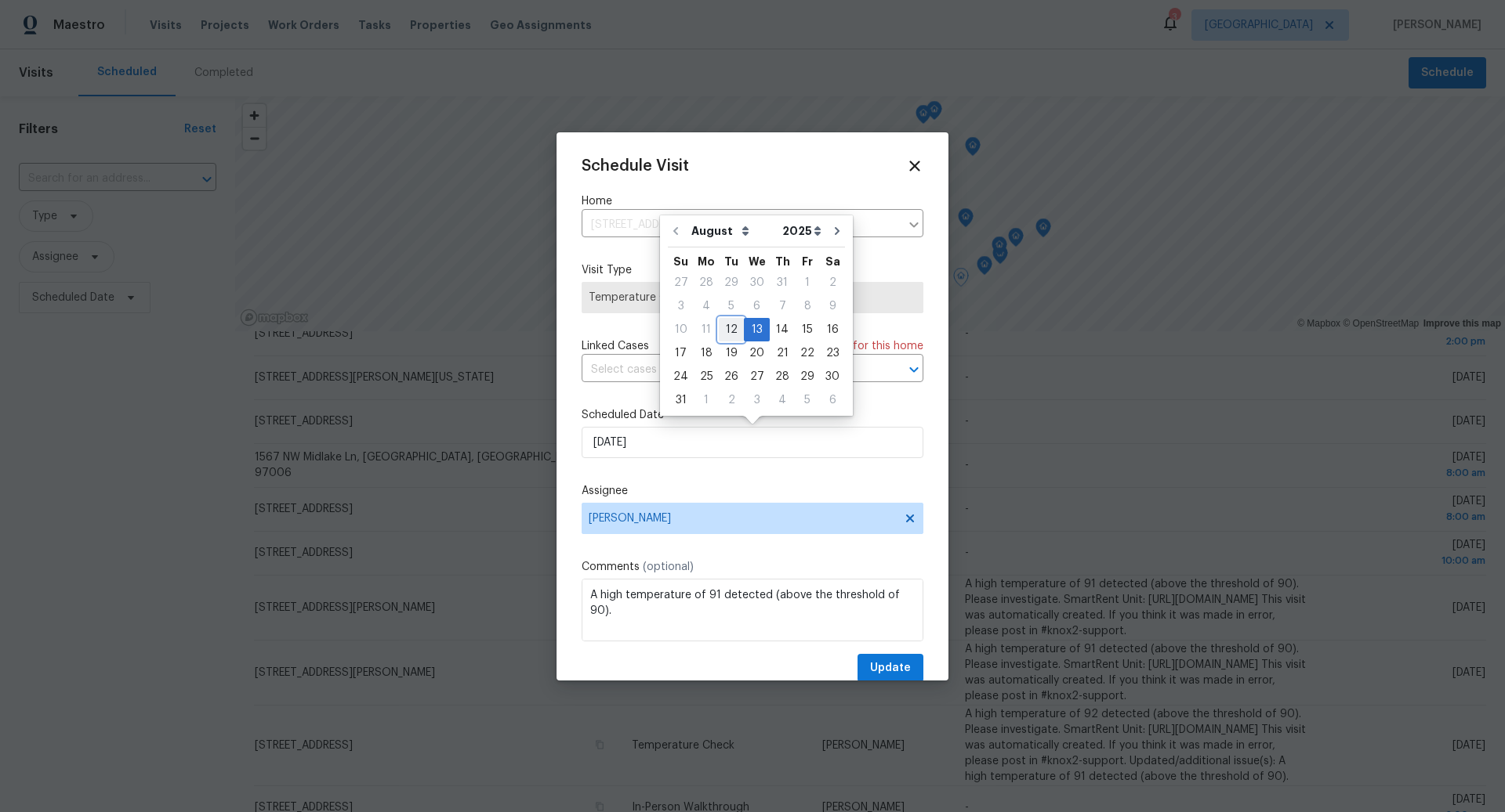
click at [726, 332] on div "12" at bounding box center [731, 329] width 25 height 22
type input "8/12/2025"
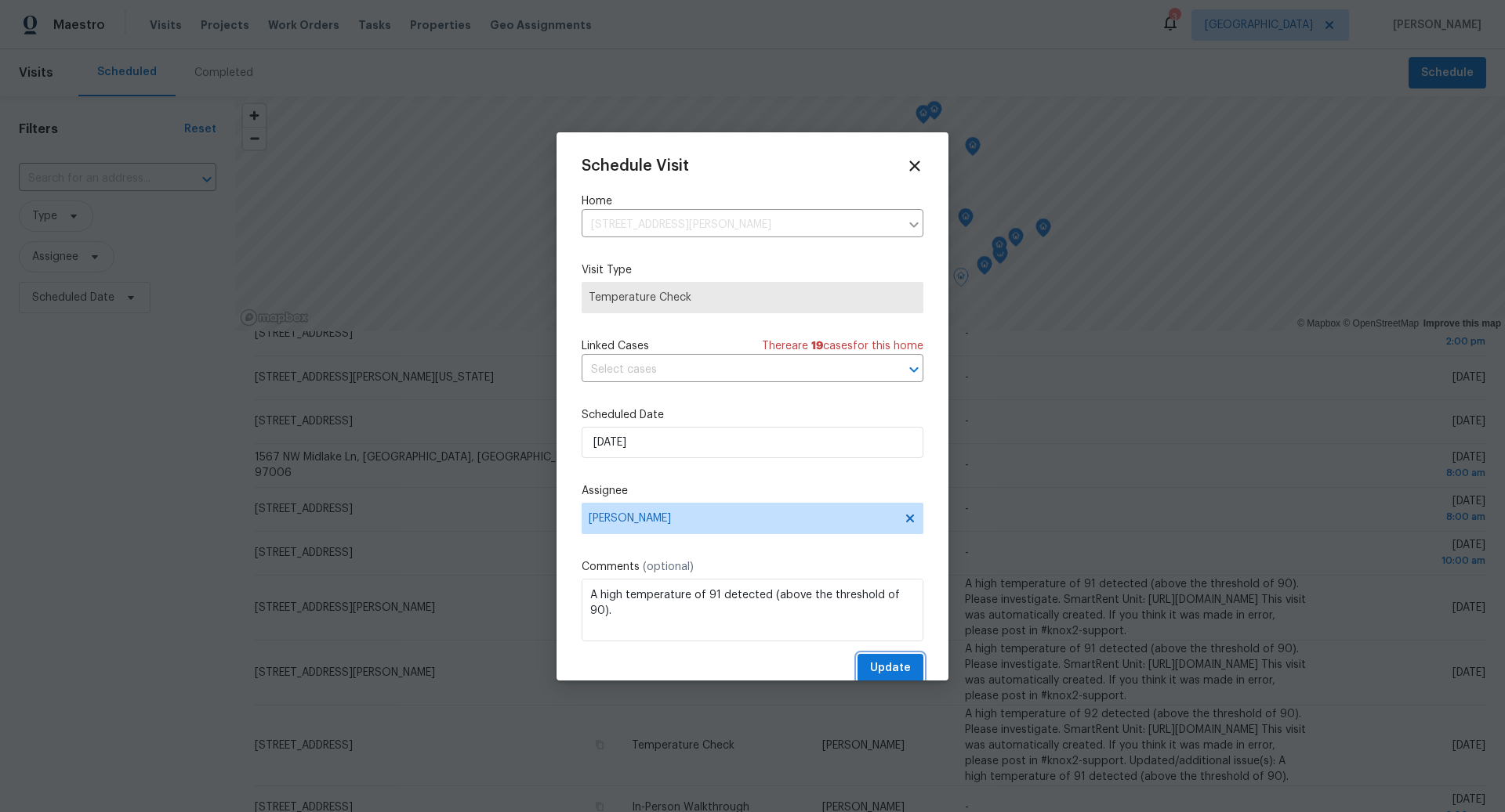
click at [896, 666] on span "Update" at bounding box center [890, 669] width 41 height 20
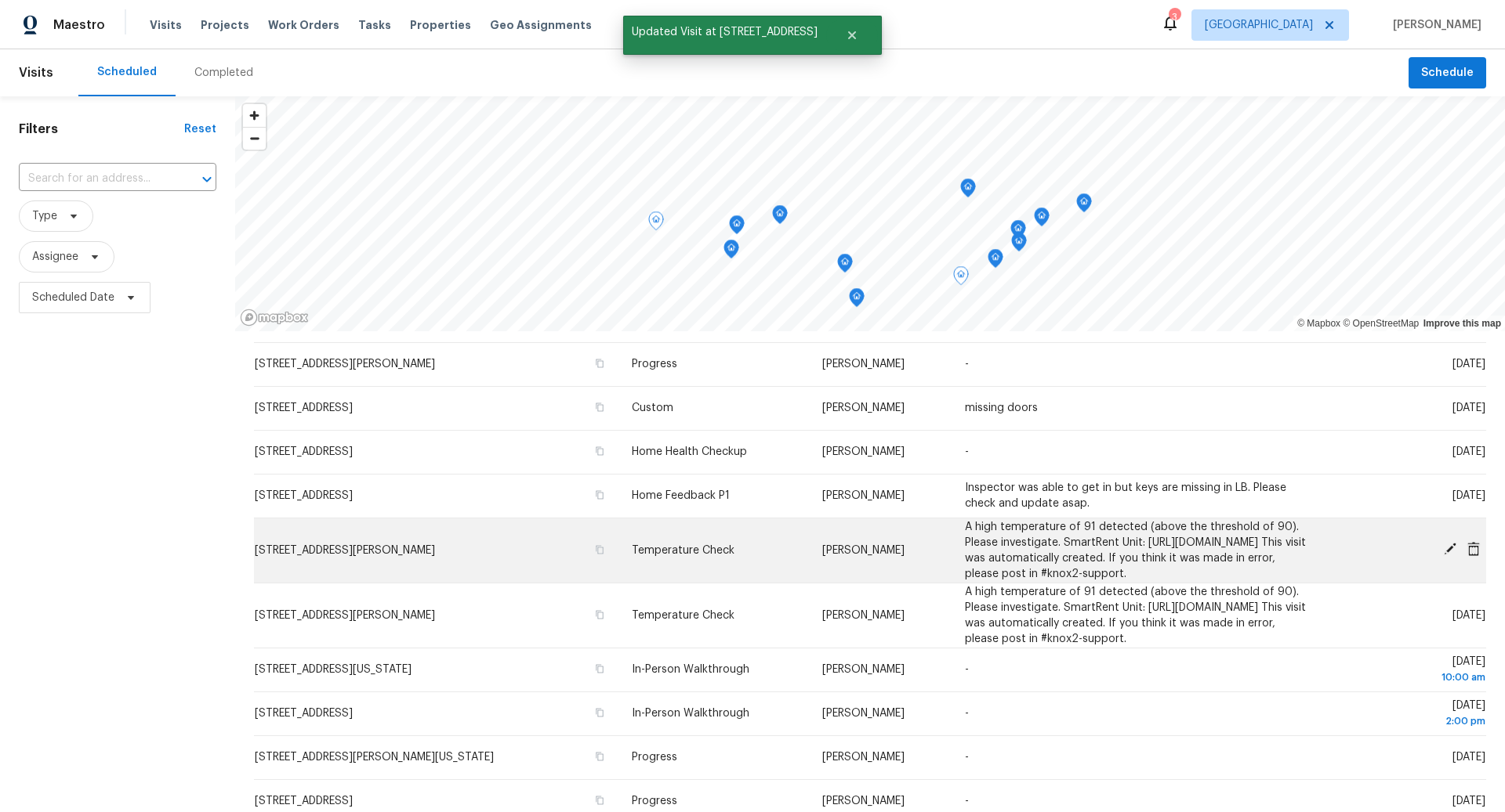
scroll to position [0, 0]
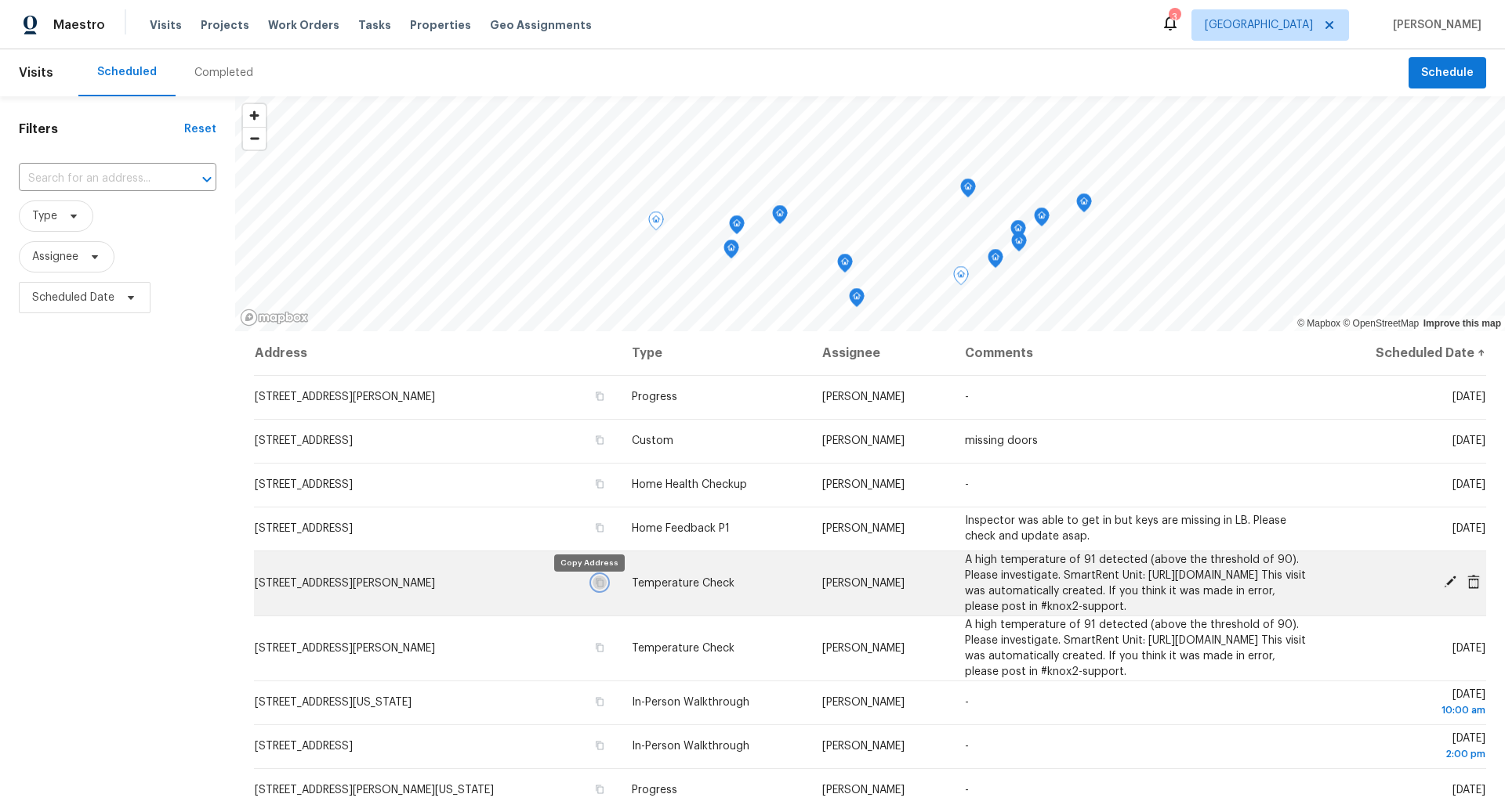
click at [594, 588] on icon "button" at bounding box center [599, 583] width 9 height 9
